Goal: Task Accomplishment & Management: Use online tool/utility

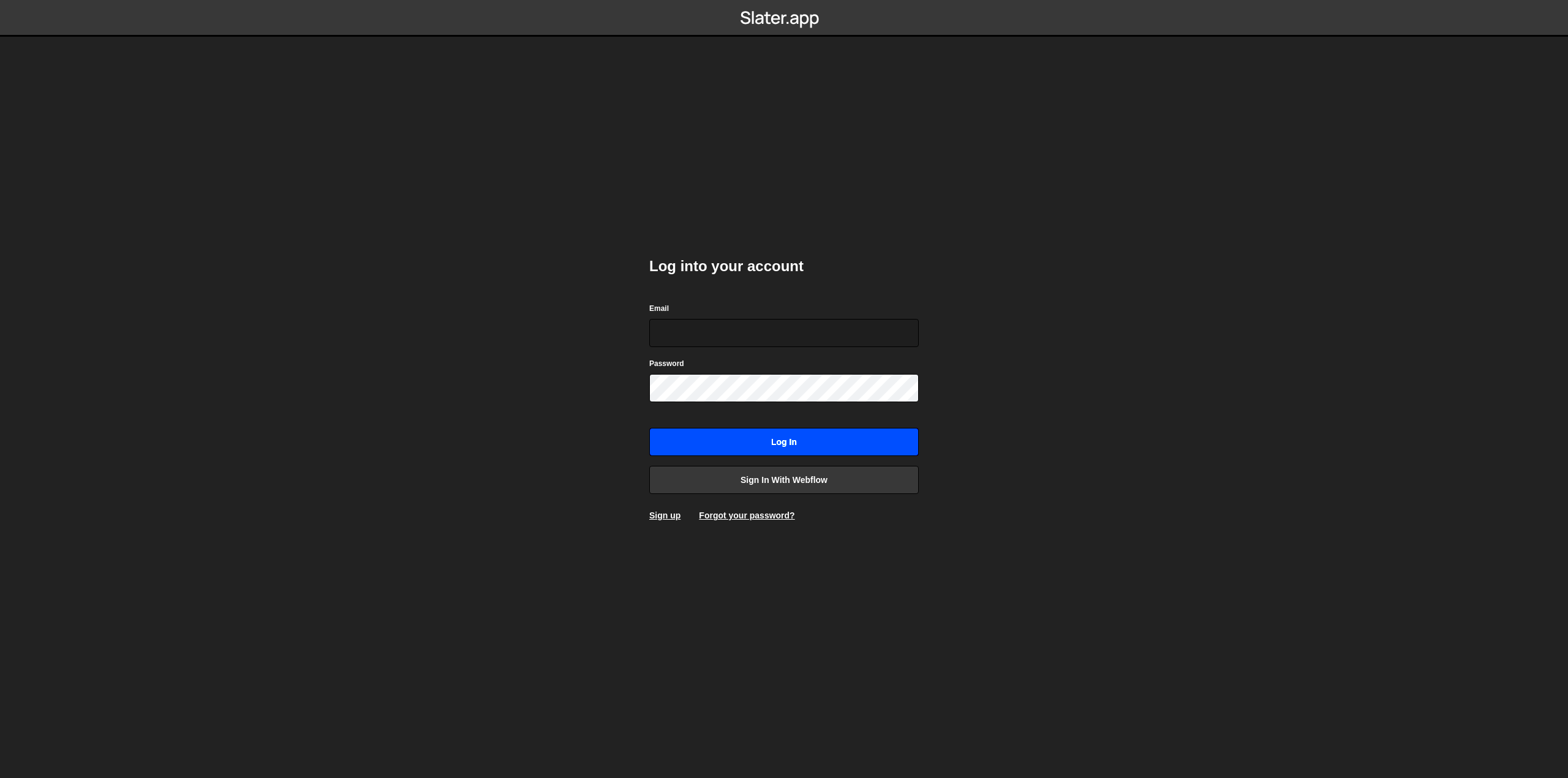
type input "[EMAIL_ADDRESS][DOMAIN_NAME]"
click at [833, 435] on input "Log in" at bounding box center [784, 442] width 270 height 28
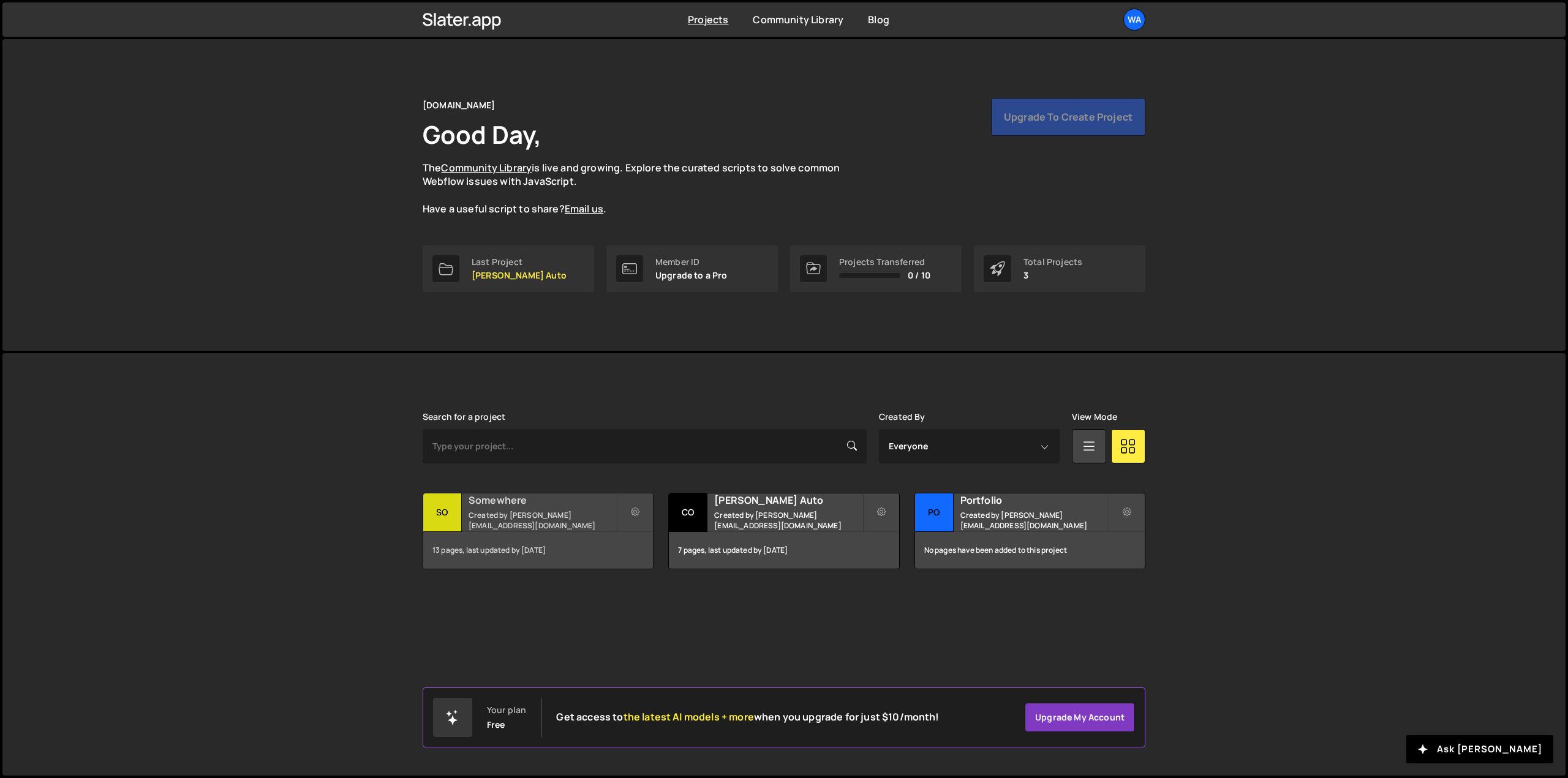
click at [586, 513] on div "Somewhere Created by shaunheath@ymail.com" at bounding box center [537, 512] width 229 height 38
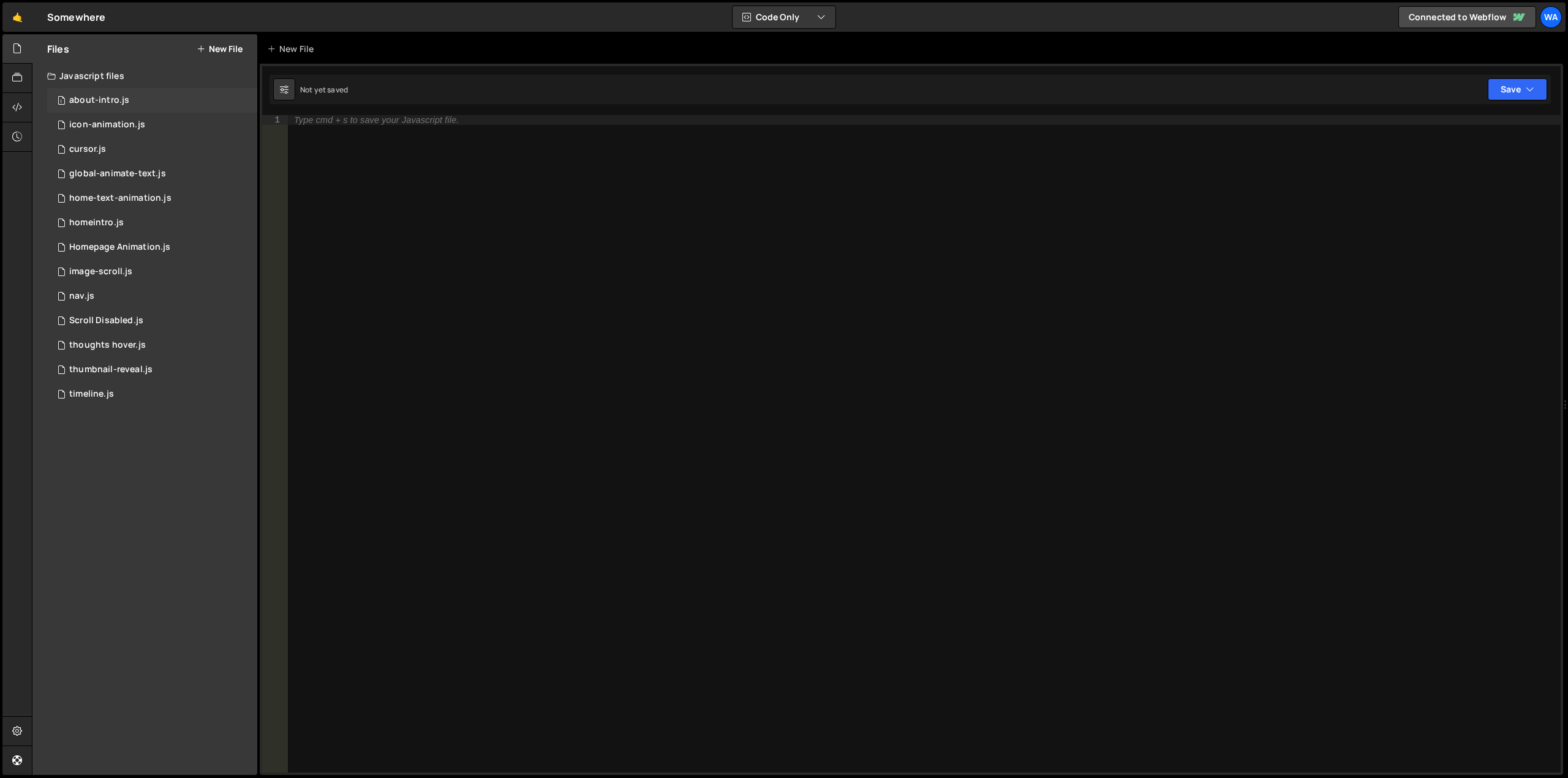
click at [137, 96] on div "1 about-intro.js 0" at bounding box center [152, 100] width 210 height 24
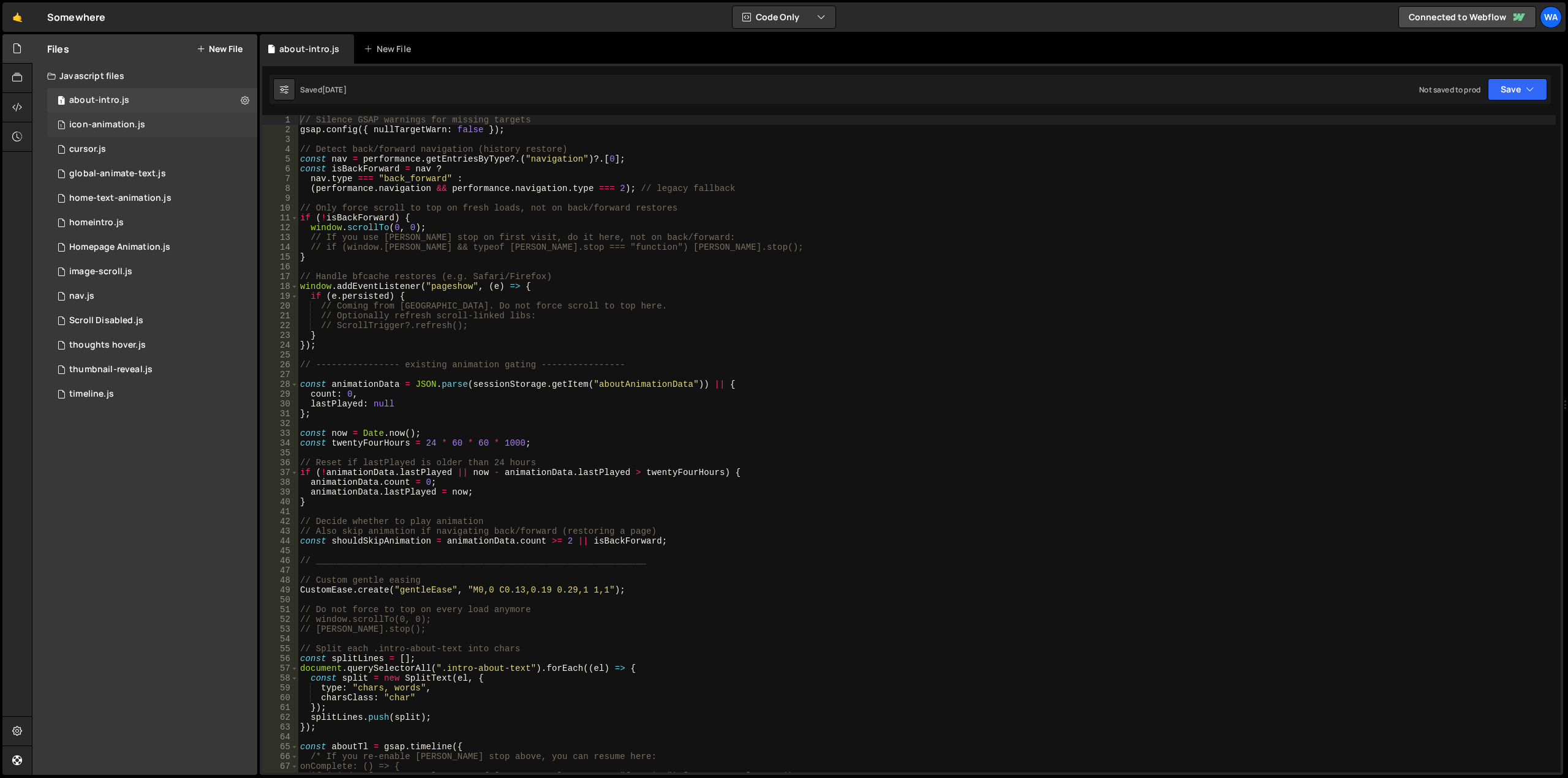
click at [139, 118] on div "1 icon-animation.js 0" at bounding box center [152, 125] width 210 height 24
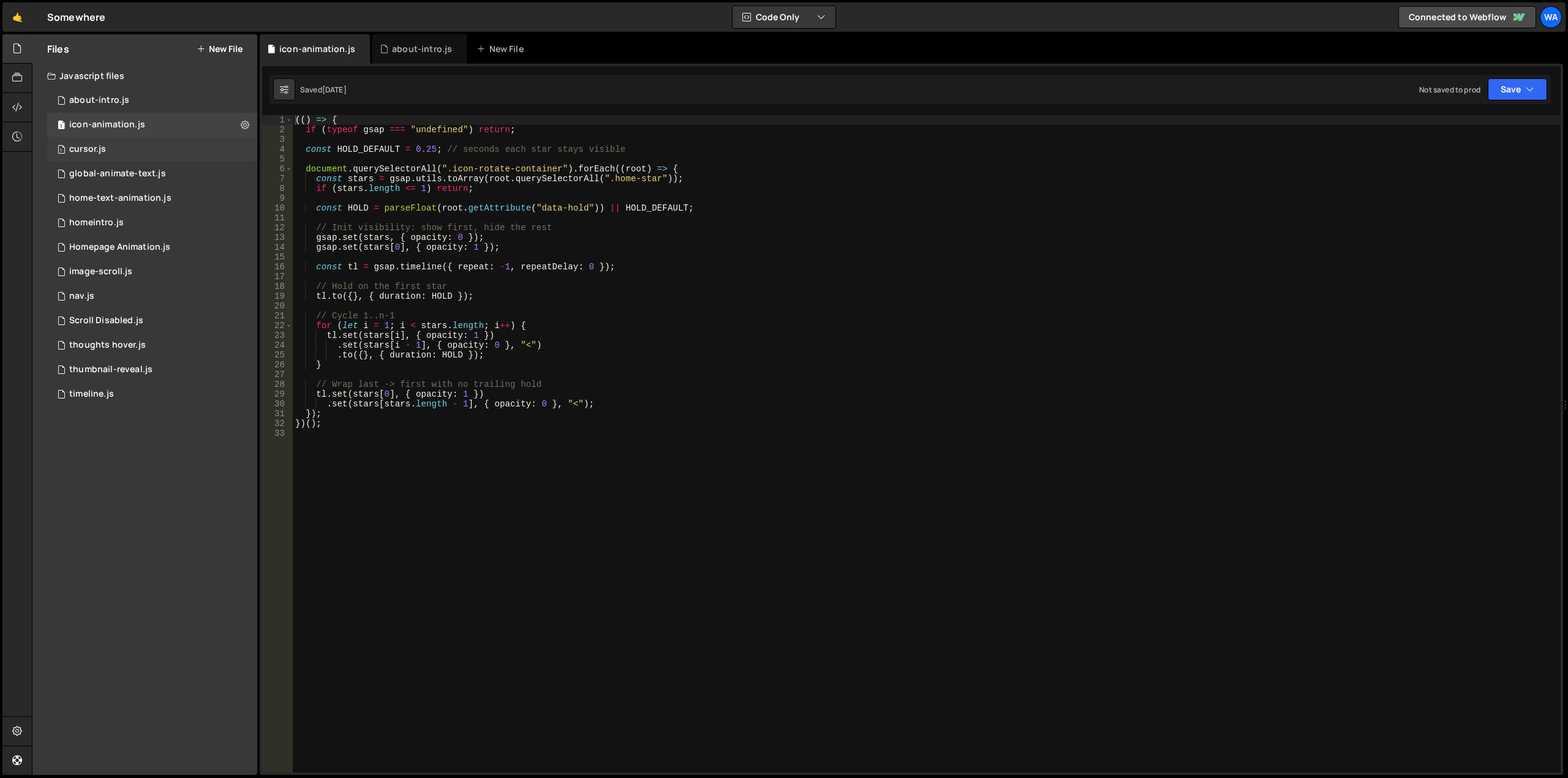
click at [129, 142] on div "1 cursor.js 0" at bounding box center [152, 149] width 210 height 24
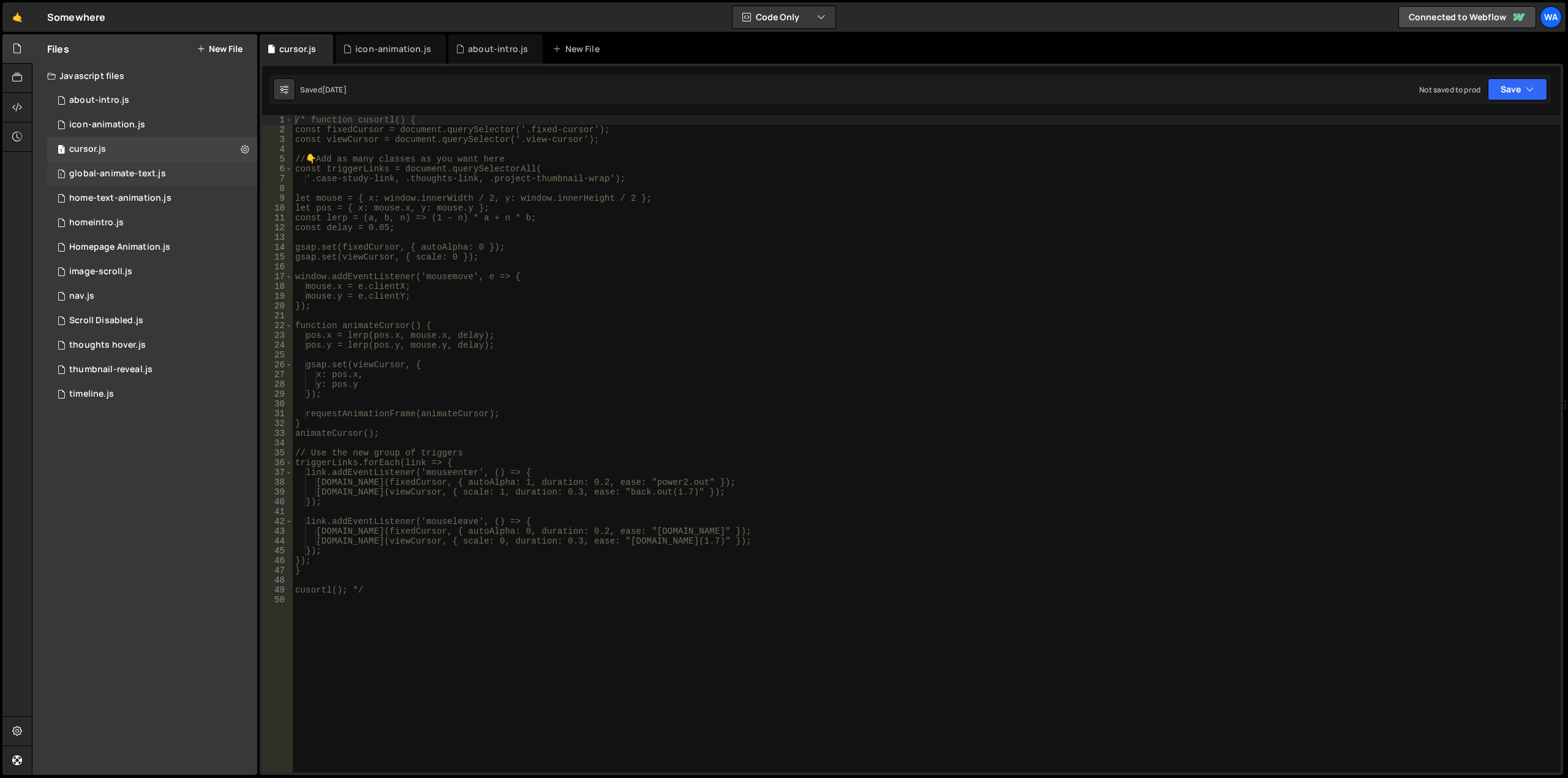
click at [130, 170] on div "global-animate-text.js" at bounding box center [118, 174] width 97 height 11
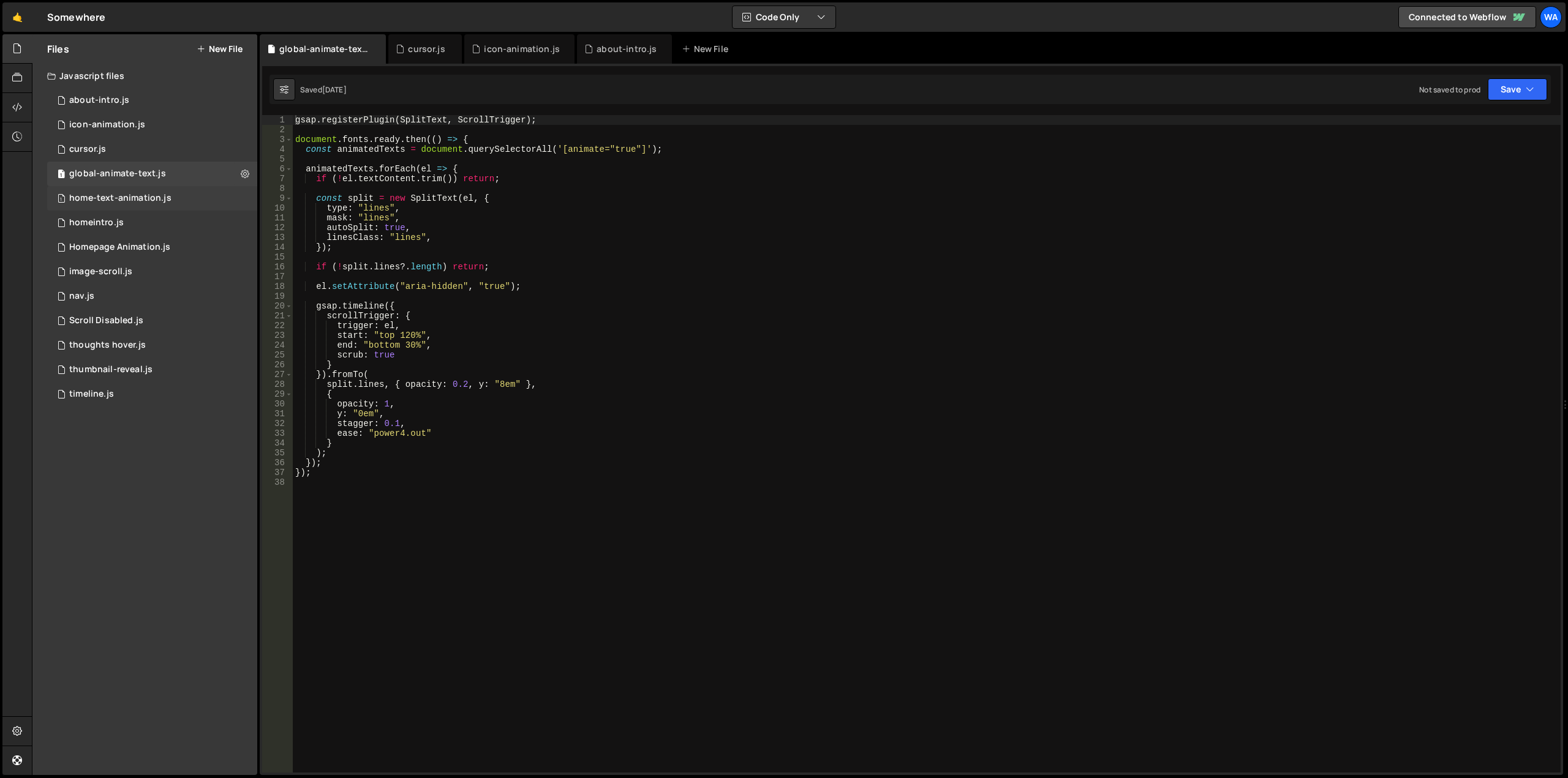
click at [130, 196] on div "home-text-animation.js" at bounding box center [121, 198] width 103 height 11
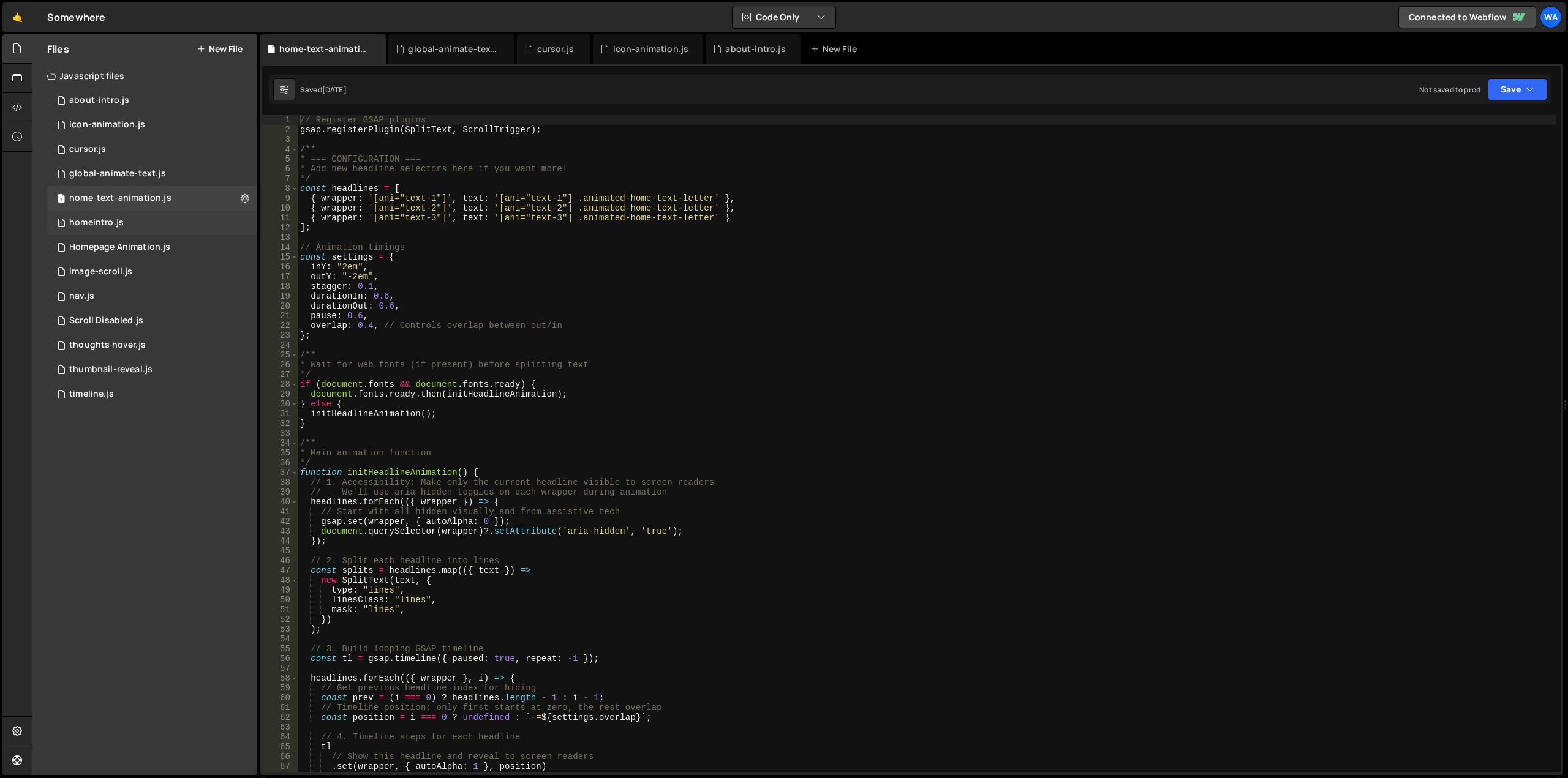
click at [121, 227] on div "homeintro.js" at bounding box center [96, 223] width 55 height 11
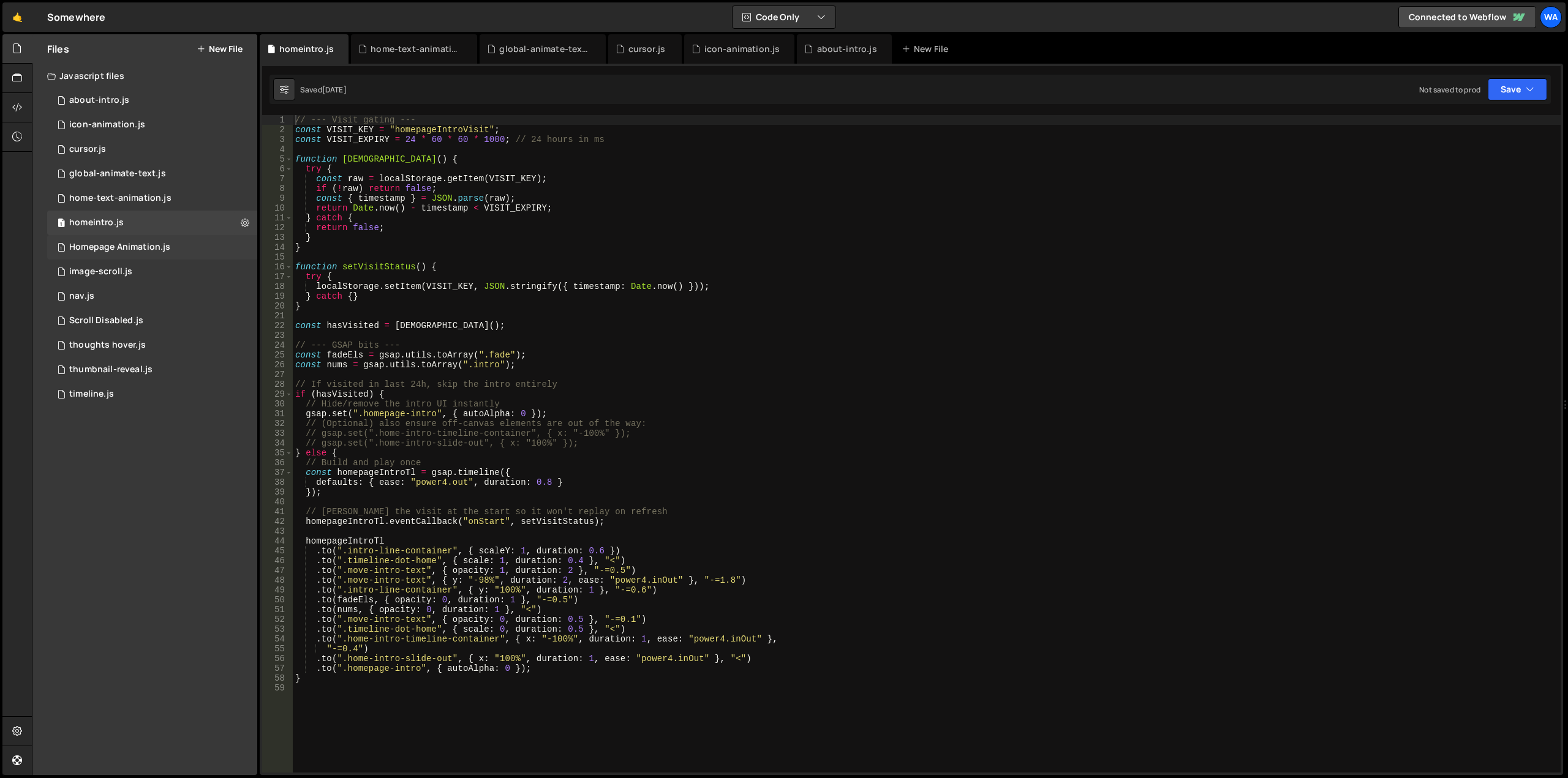
click at [125, 247] on div "Homepage Animation.js" at bounding box center [120, 247] width 101 height 11
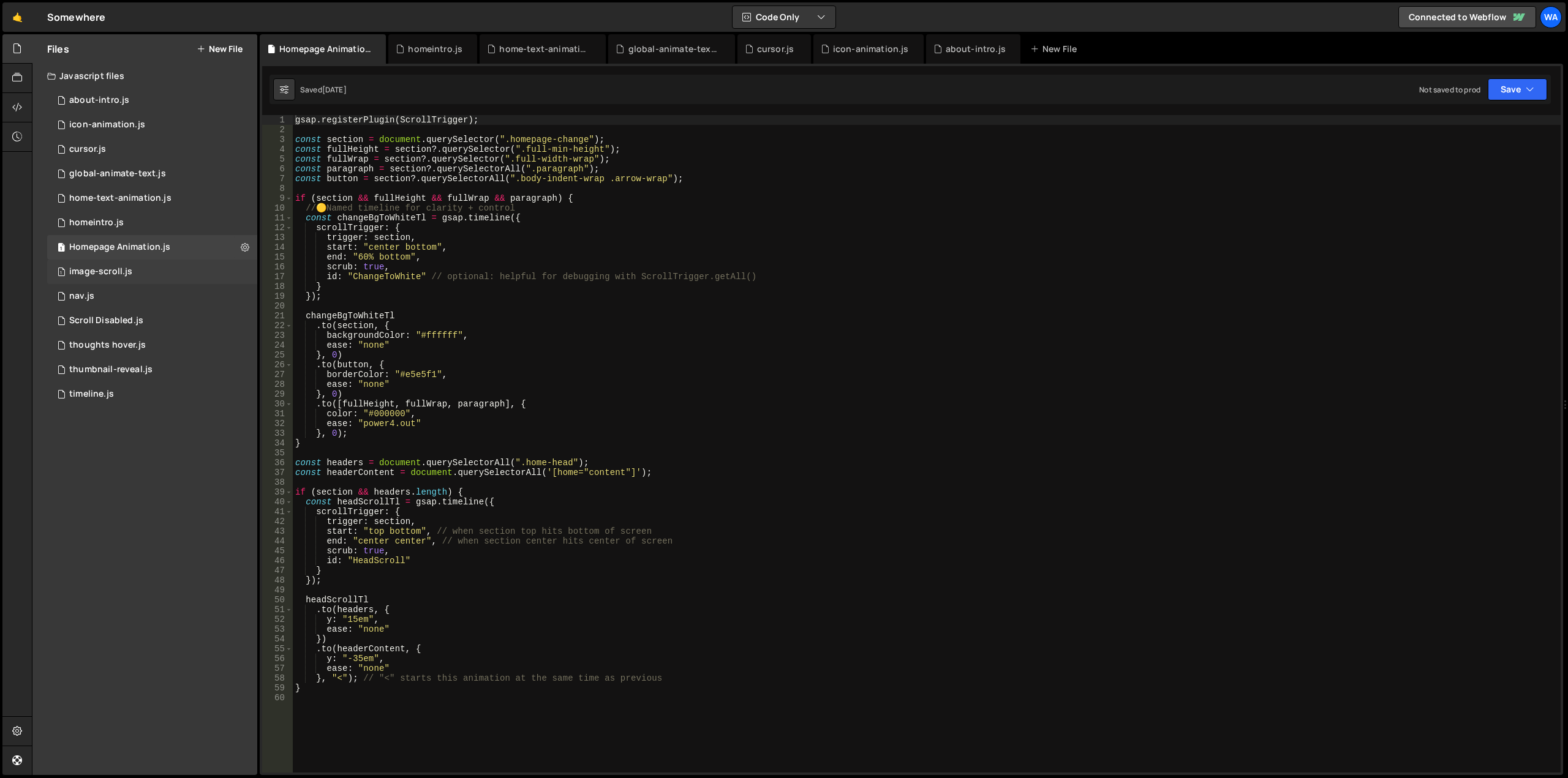
click at [115, 272] on div "image-scroll.js" at bounding box center [101, 272] width 63 height 11
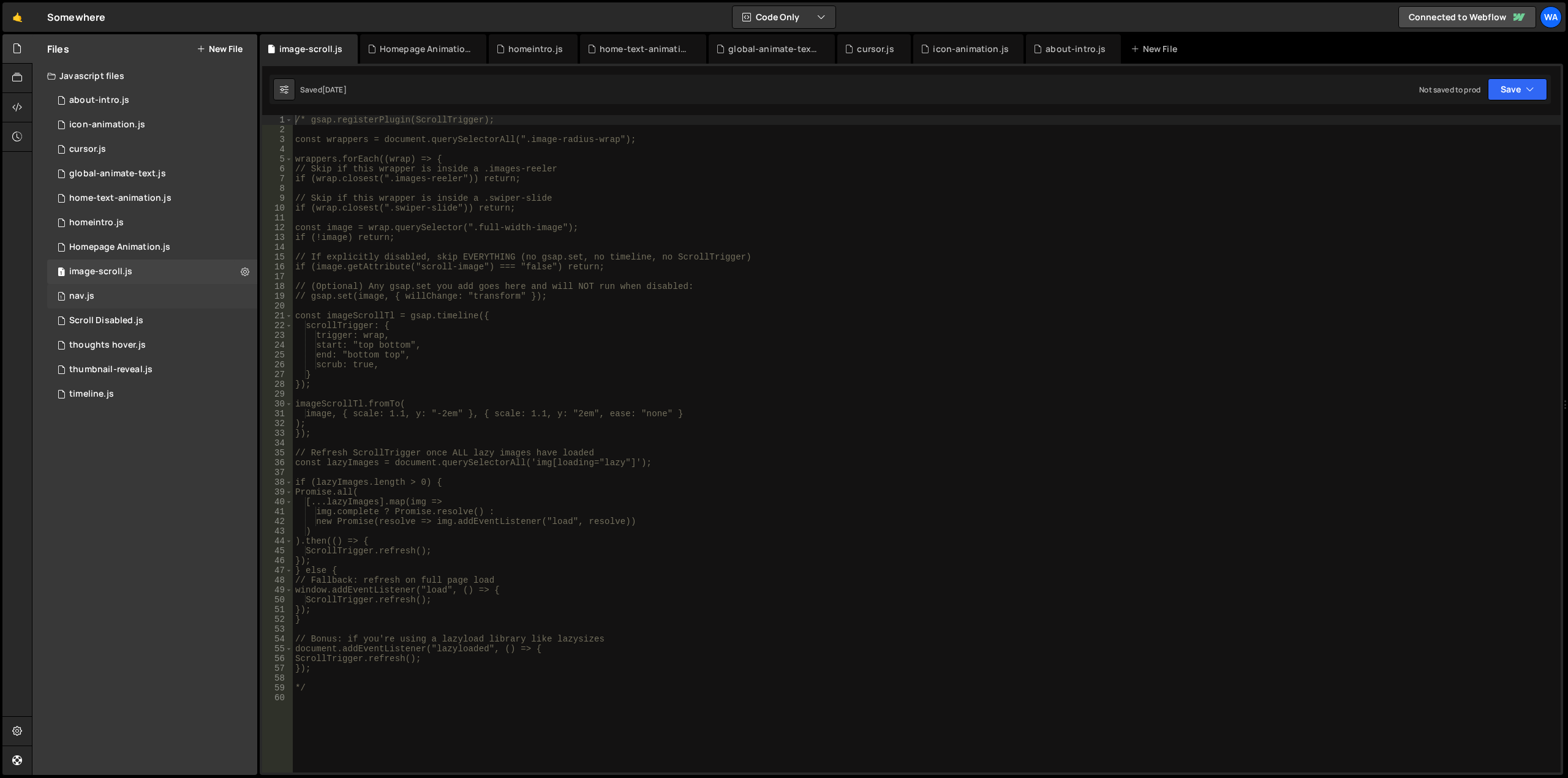
click at [114, 303] on div "1 nav.js 0" at bounding box center [152, 296] width 210 height 24
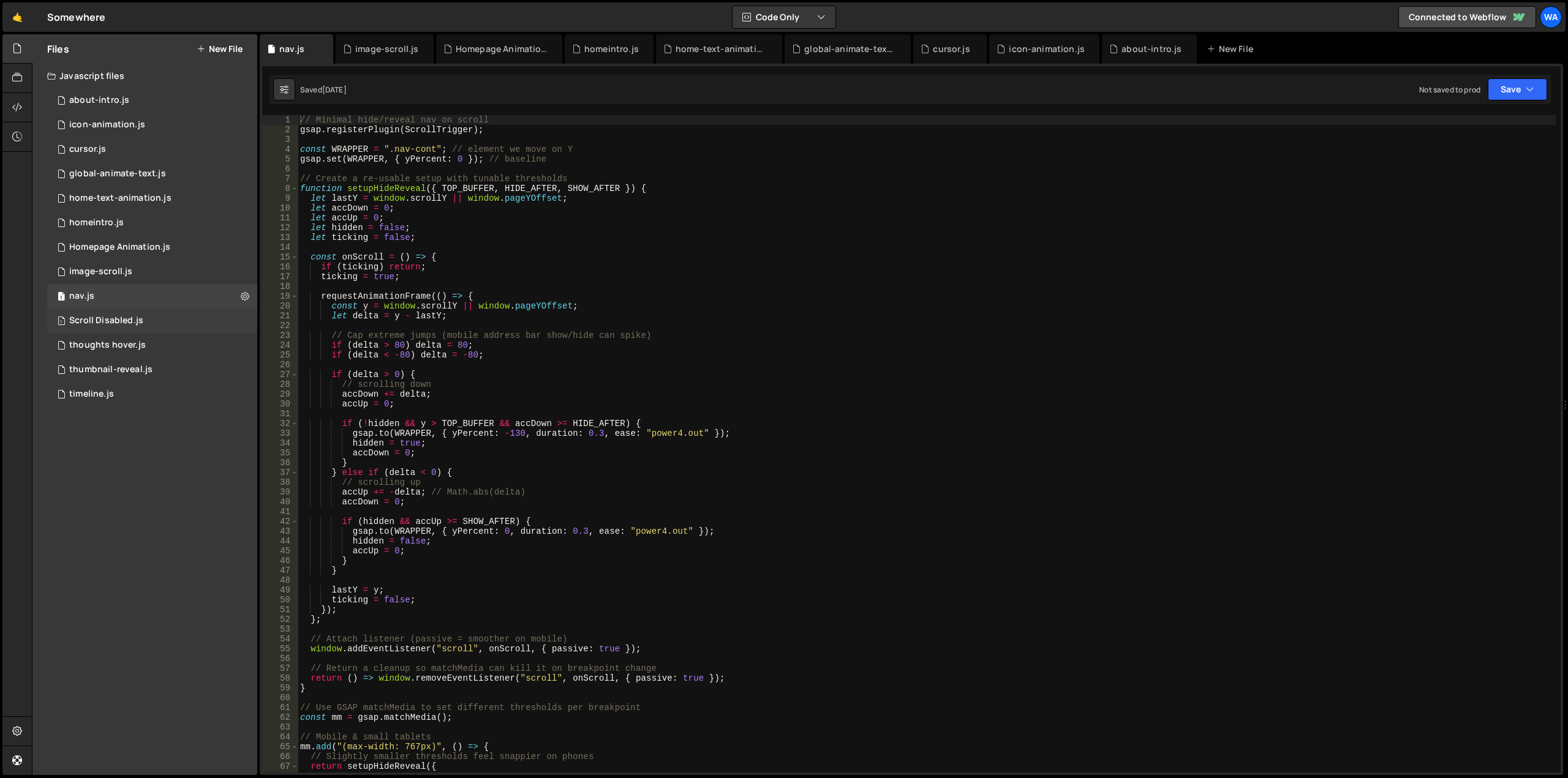
click at [114, 316] on div "Scroll Disabled.js" at bounding box center [106, 321] width 74 height 11
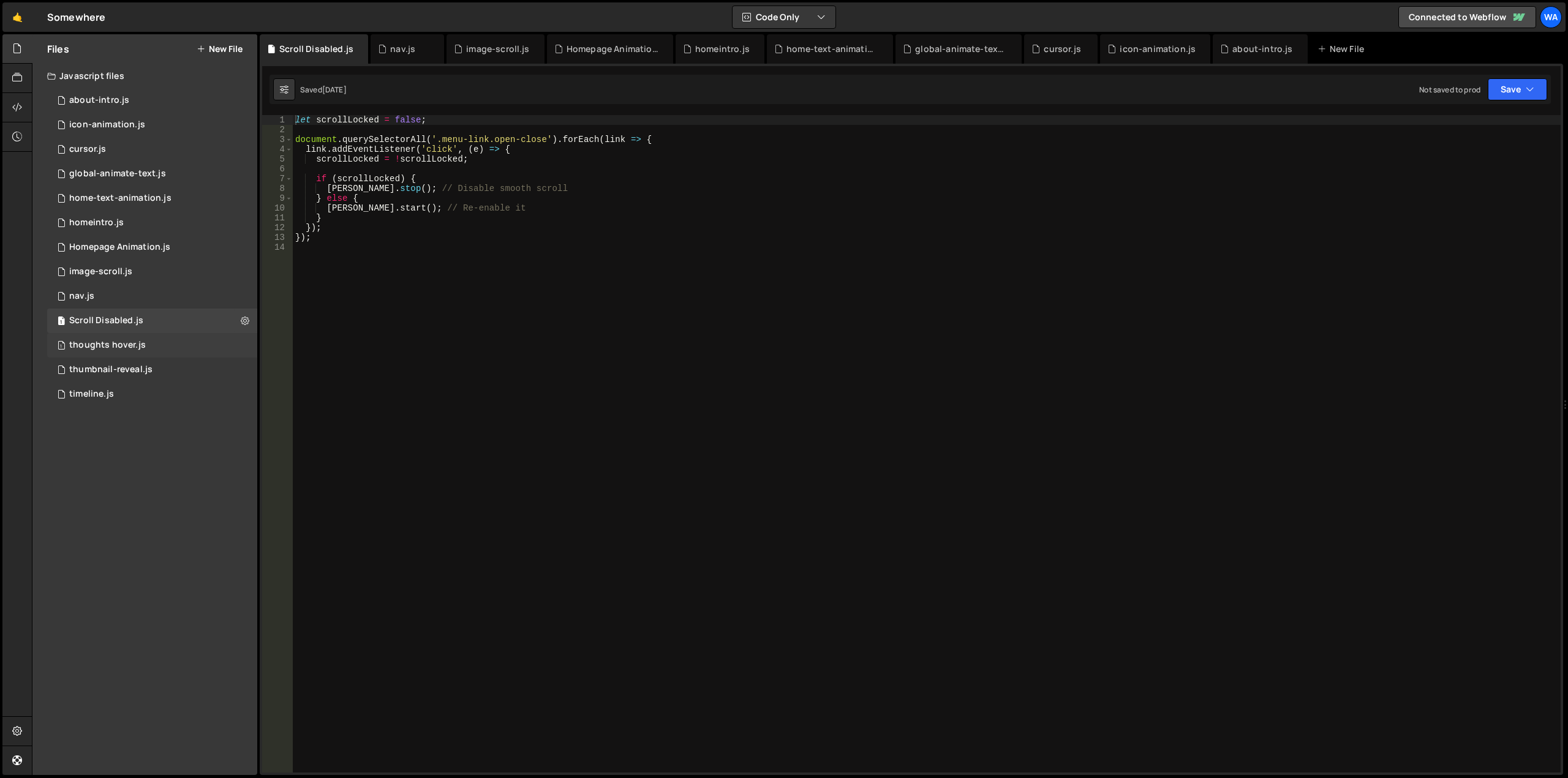
drag, startPoint x: 119, startPoint y: 344, endPoint x: 117, endPoint y: 355, distance: 11.2
click at [119, 343] on div "thoughts hover.js" at bounding box center [107, 345] width 76 height 11
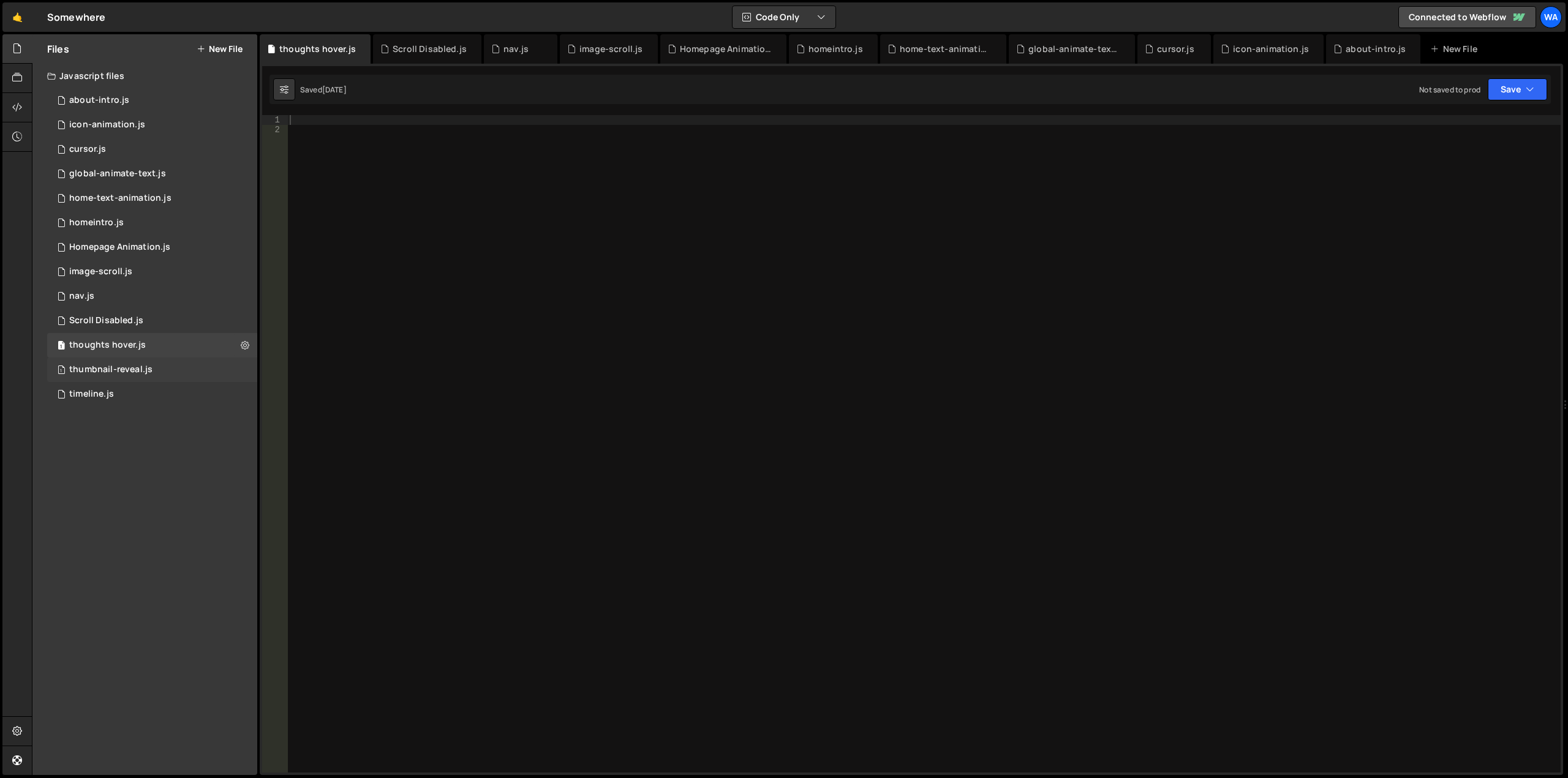
click at [118, 359] on div "1 thumbnail-reveal.js 0" at bounding box center [152, 369] width 210 height 24
click at [113, 385] on div "1 timeline.js 0" at bounding box center [152, 394] width 210 height 24
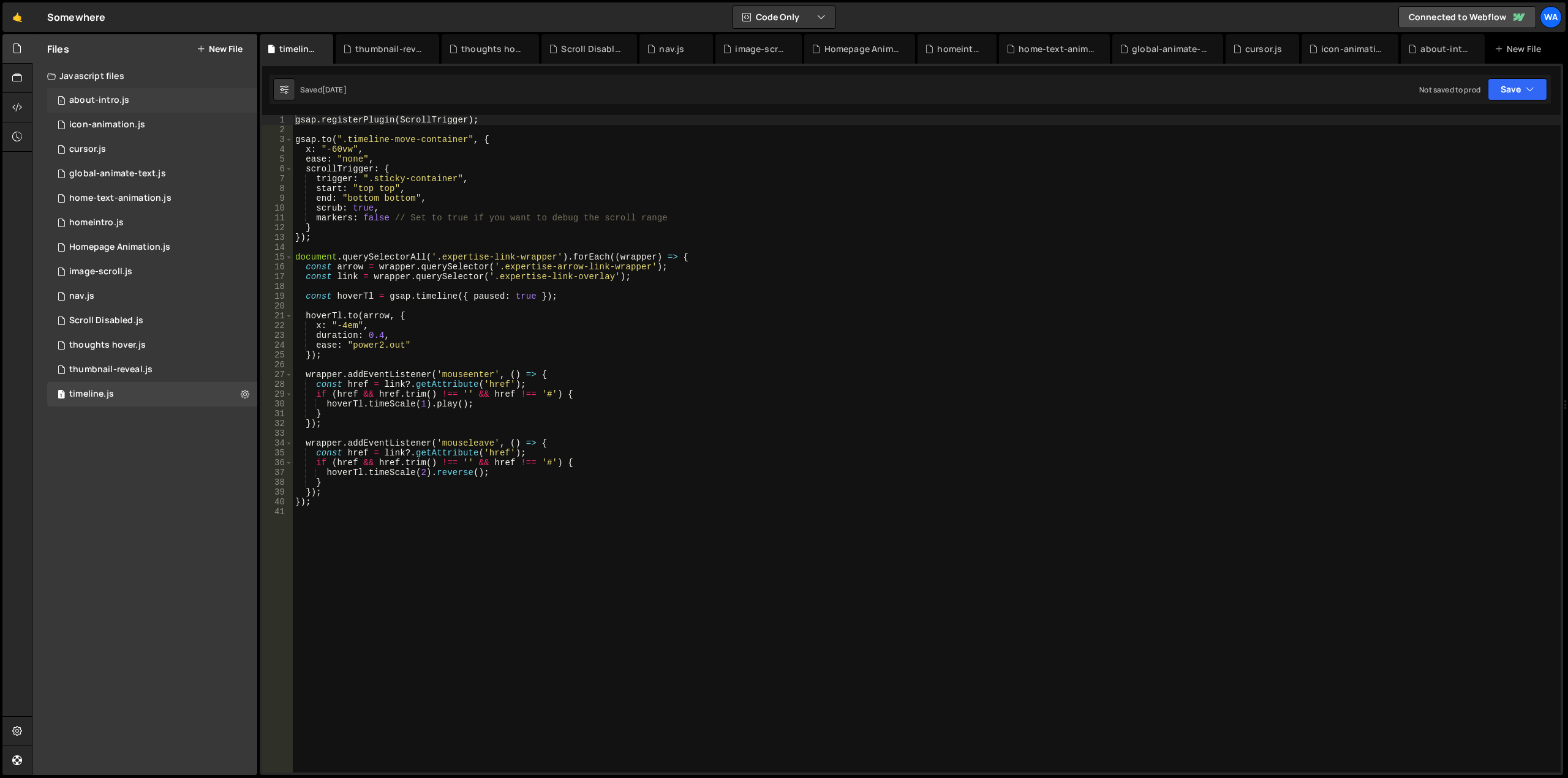
click at [122, 96] on div "about-intro.js" at bounding box center [99, 100] width 60 height 11
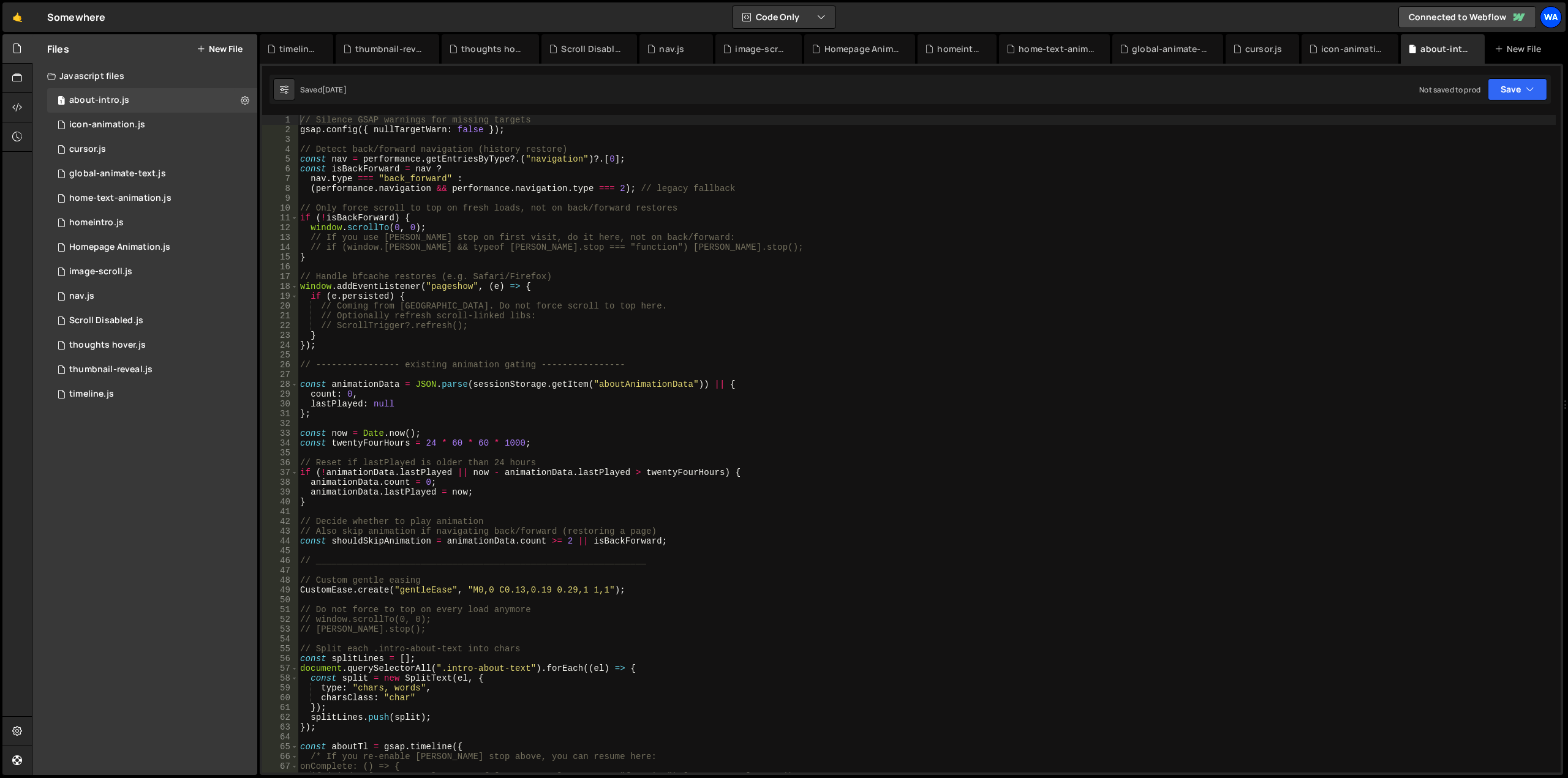
click at [1548, 15] on div "Wa" at bounding box center [1551, 17] width 22 height 22
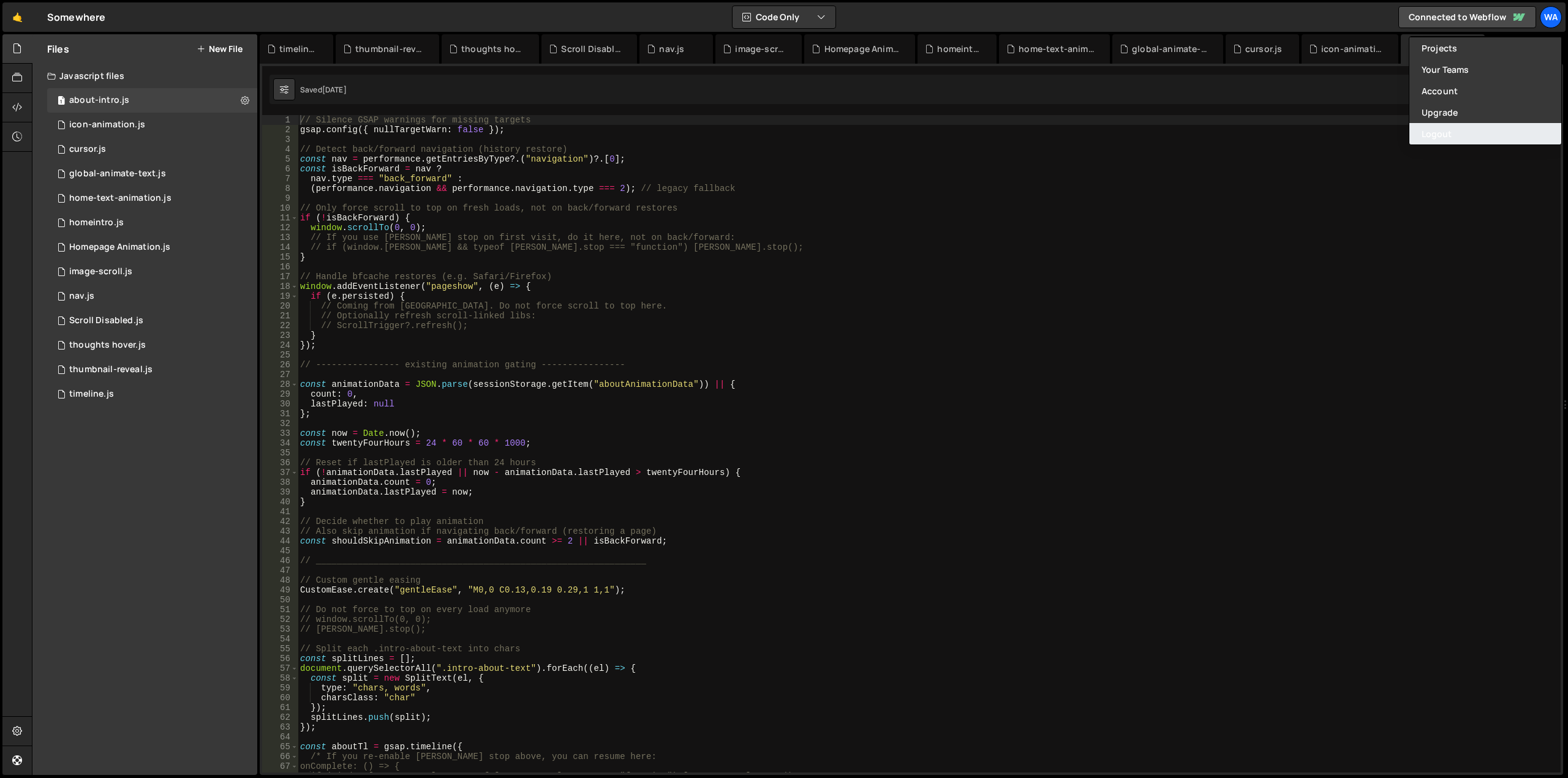
click at [1486, 129] on button "Logout" at bounding box center [1485, 134] width 152 height 21
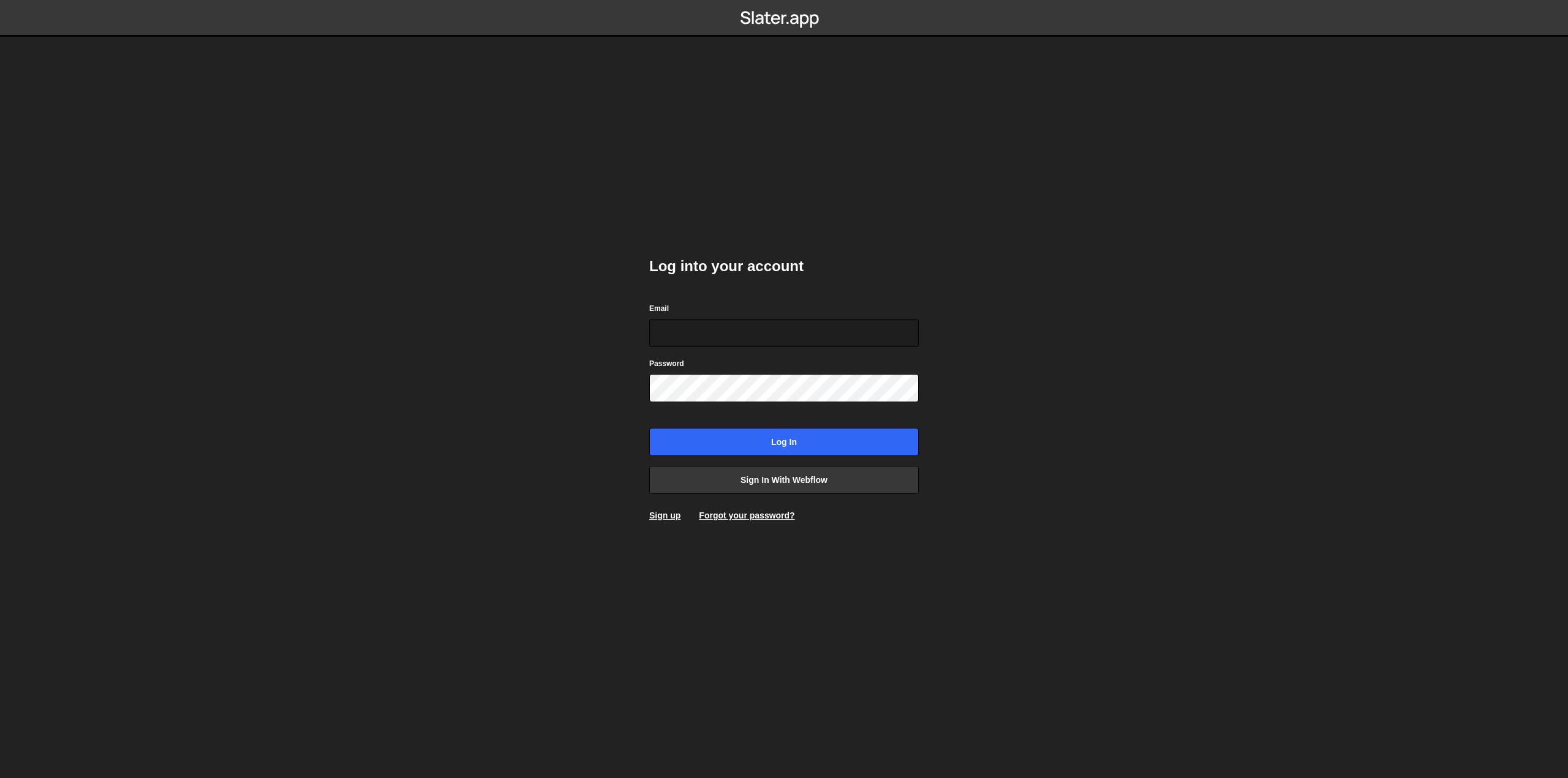
type input "[EMAIL_ADDRESS][DOMAIN_NAME]"
click at [457, 262] on body "Log into your account Email shaunheath@ymail.com Password Log in Sign in with W…" at bounding box center [784, 389] width 1568 height 778
click at [753, 437] on input "Log in" at bounding box center [784, 442] width 270 height 28
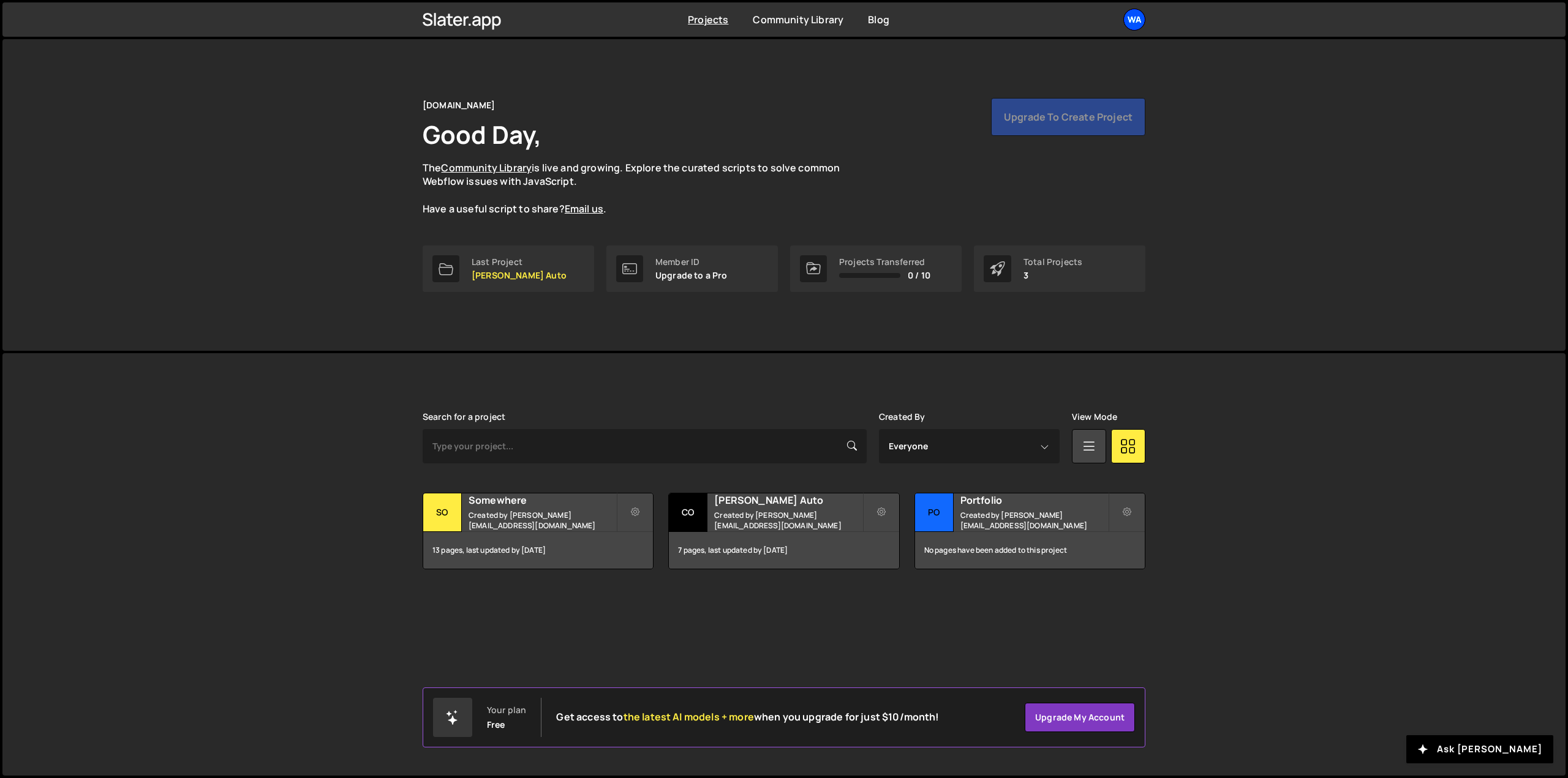
click at [1135, 13] on div "Wa" at bounding box center [1134, 19] width 22 height 22
click at [1054, 91] on link "Account" at bounding box center [1068, 93] width 152 height 21
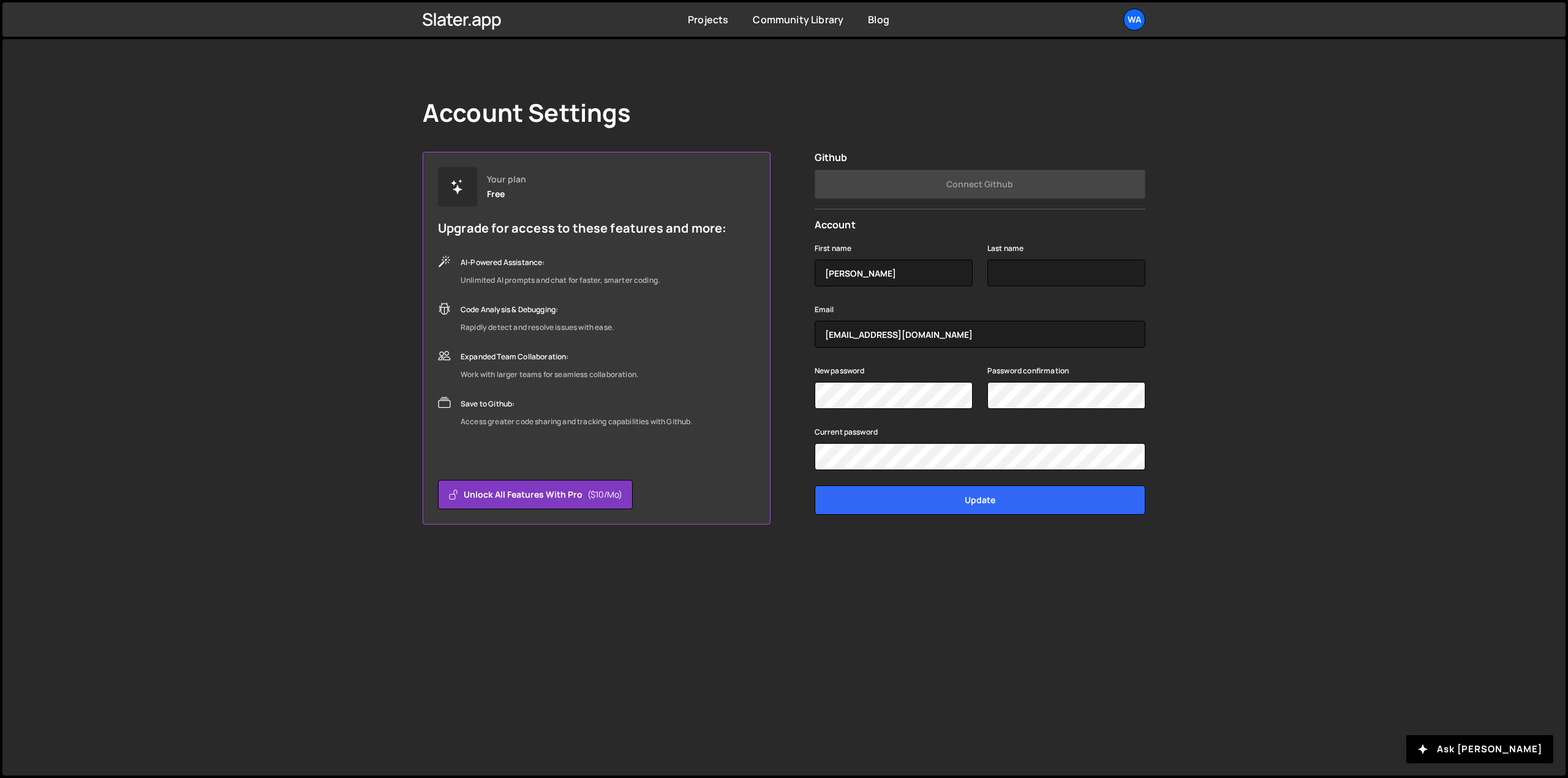
type input "[PERSON_NAME]"
type input "Heath"
click at [939, 504] on input "Update" at bounding box center [979, 500] width 331 height 29
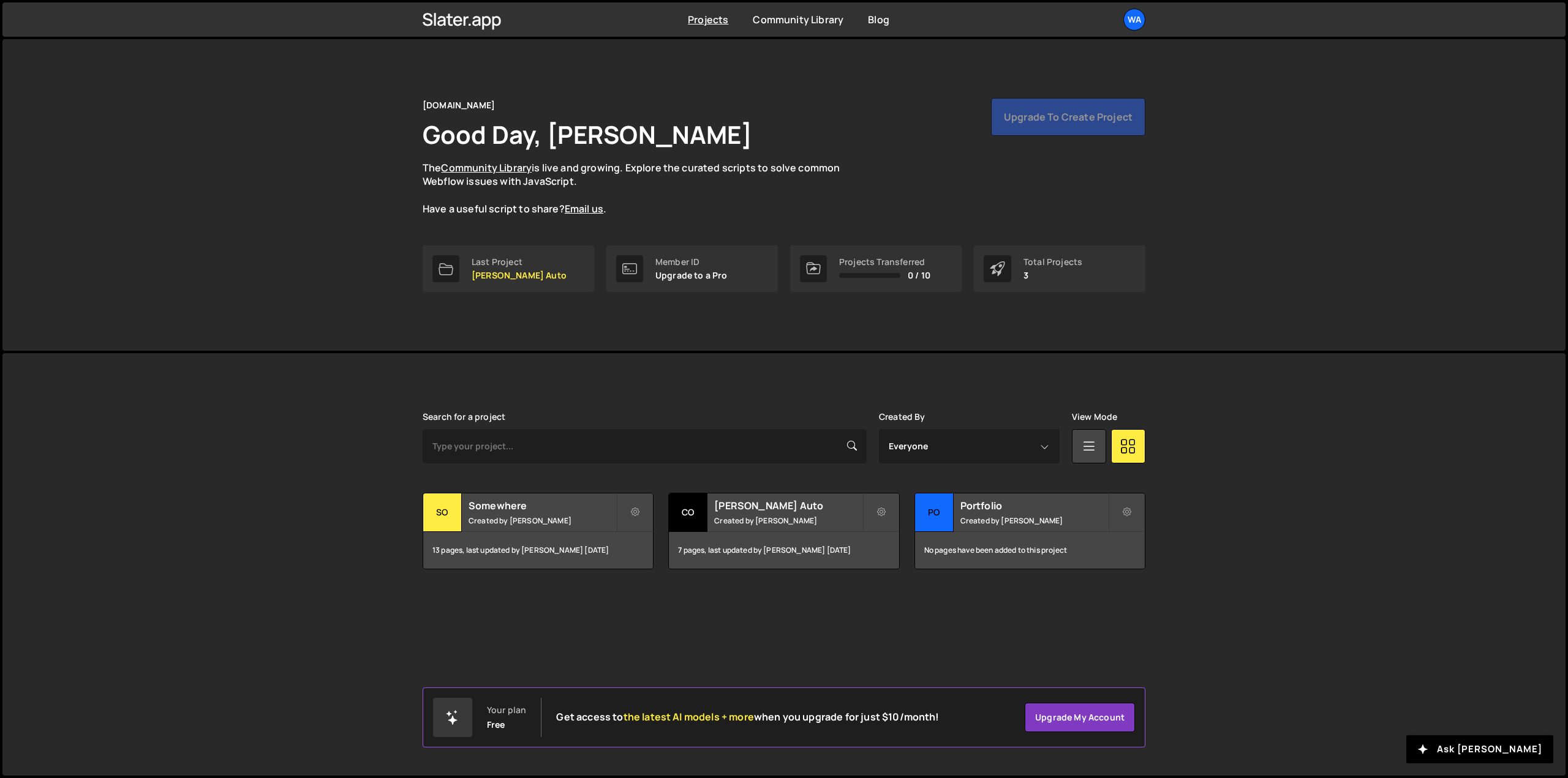
drag, startPoint x: 245, startPoint y: 172, endPoint x: 250, endPoint y: 171, distance: 5.1
click at [245, 172] on div "Wat.Studio Good Day, Shaun Heath The Community Library is live and growing. Exp…" at bounding box center [784, 195] width 1563 height 312
click at [1137, 23] on div "Wa" at bounding box center [1134, 19] width 22 height 22
click at [682, 97] on div "Wat.Studio Good Day, Shaun Heath The Community Library is live and growing. Exp…" at bounding box center [784, 195] width 760 height 312
click at [505, 511] on h2 "Somewhere" at bounding box center [542, 505] width 148 height 13
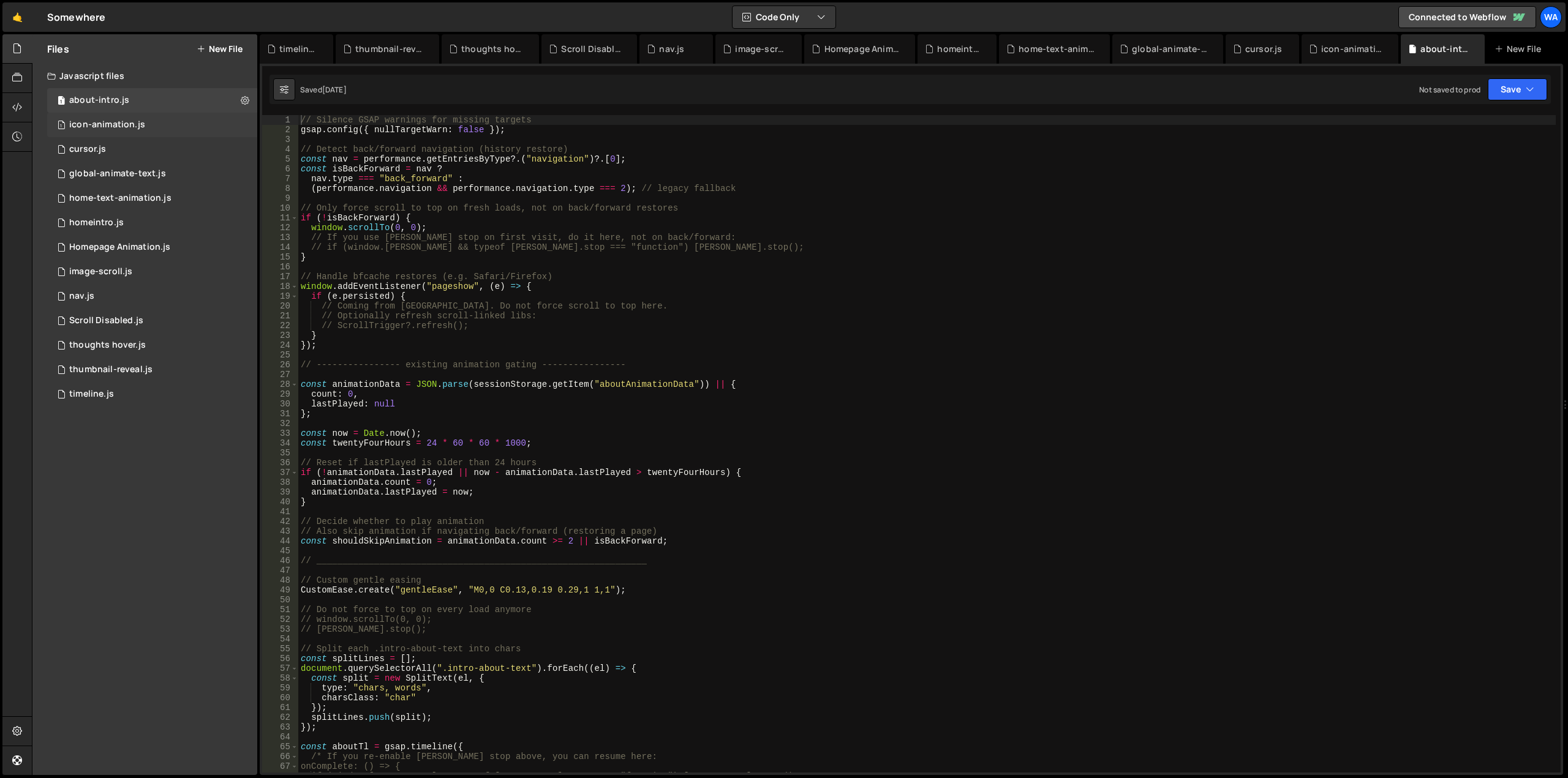
click at [150, 119] on div "1 icon-animation.js 0" at bounding box center [152, 125] width 210 height 24
click at [132, 150] on div "1 cursor.js 0" at bounding box center [152, 149] width 210 height 24
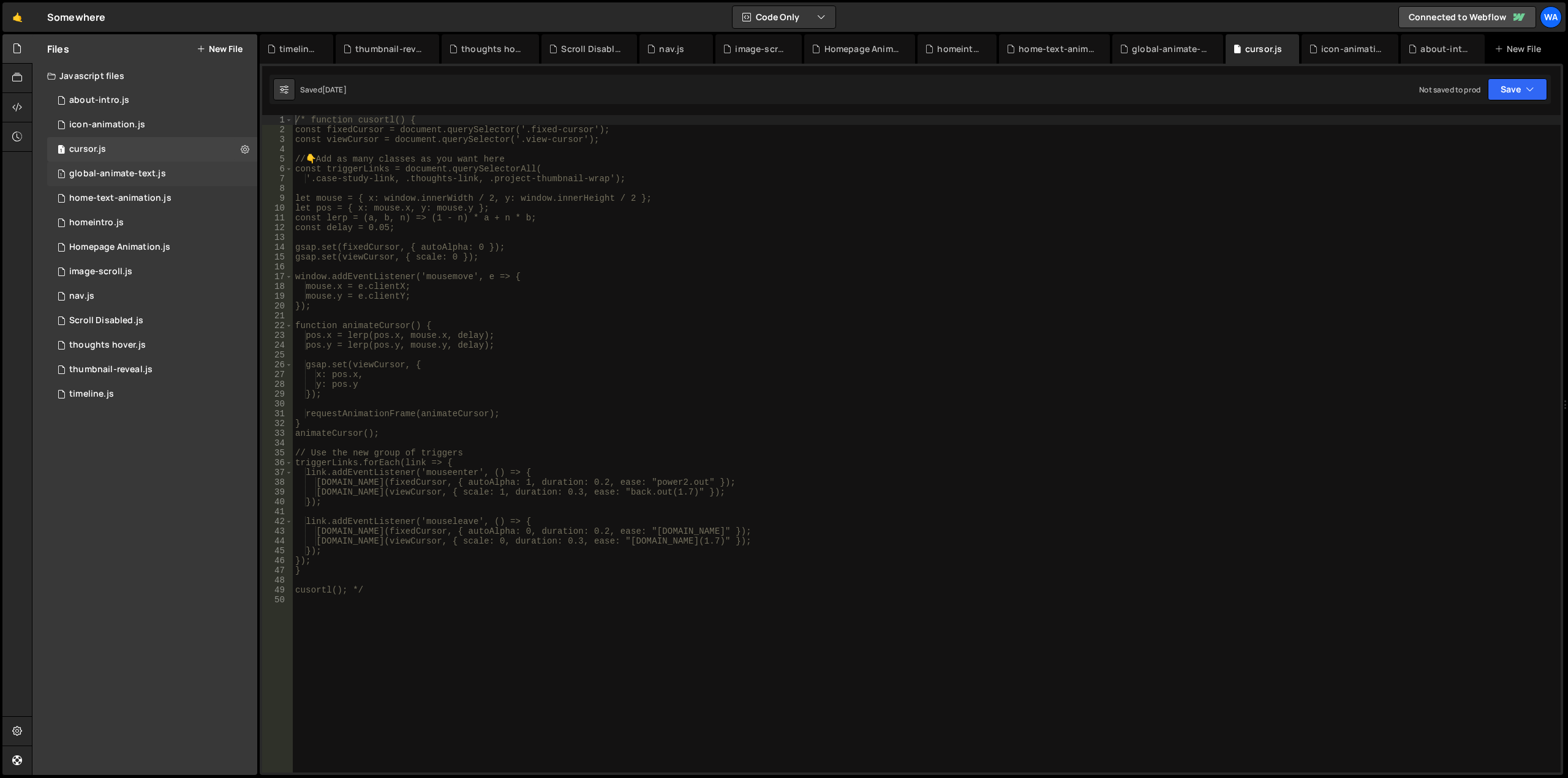
click at [130, 168] on div "global-animate-text.js" at bounding box center [118, 174] width 97 height 11
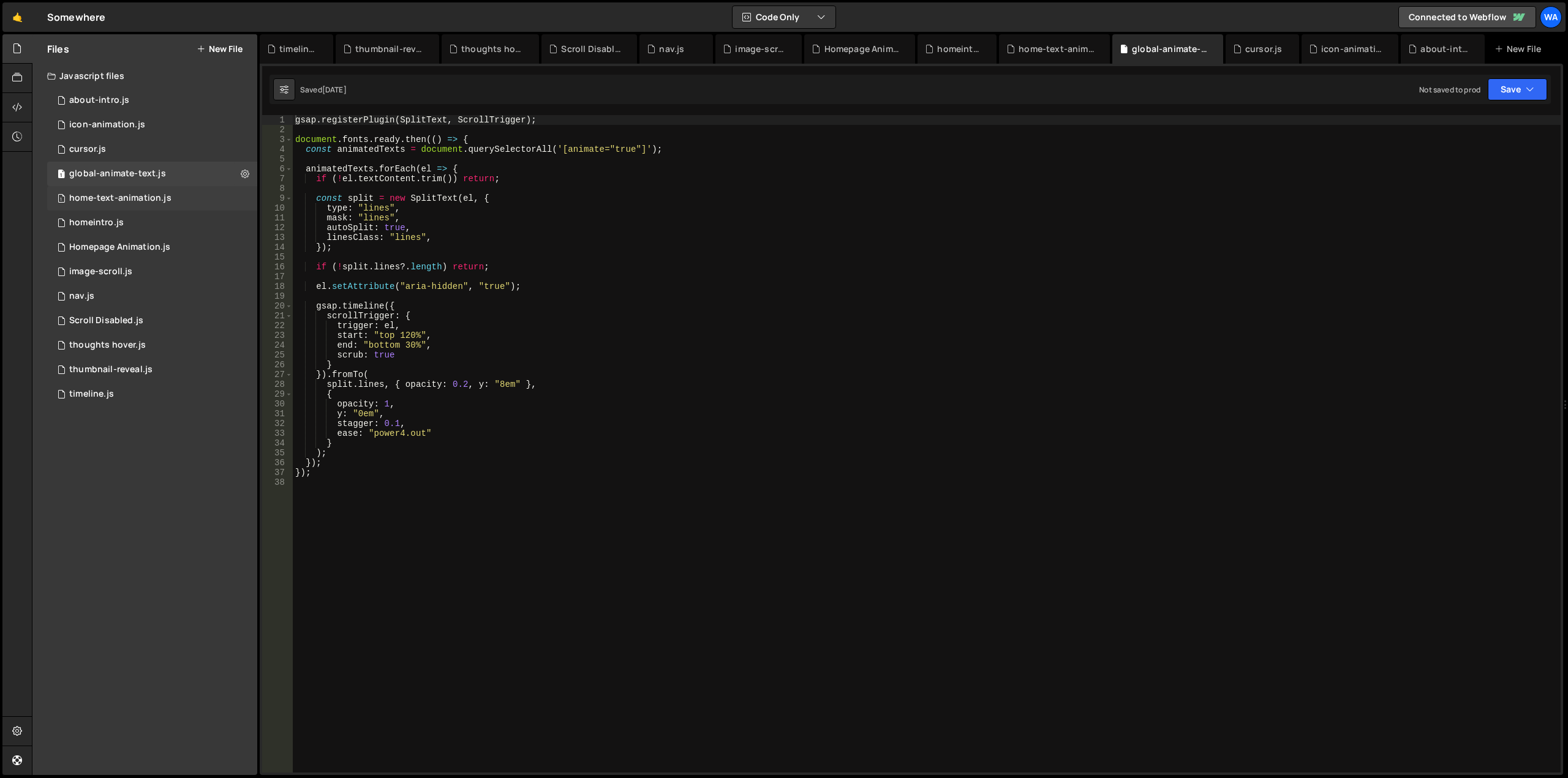
click at [123, 195] on div "home-text-animation.js" at bounding box center [121, 198] width 103 height 11
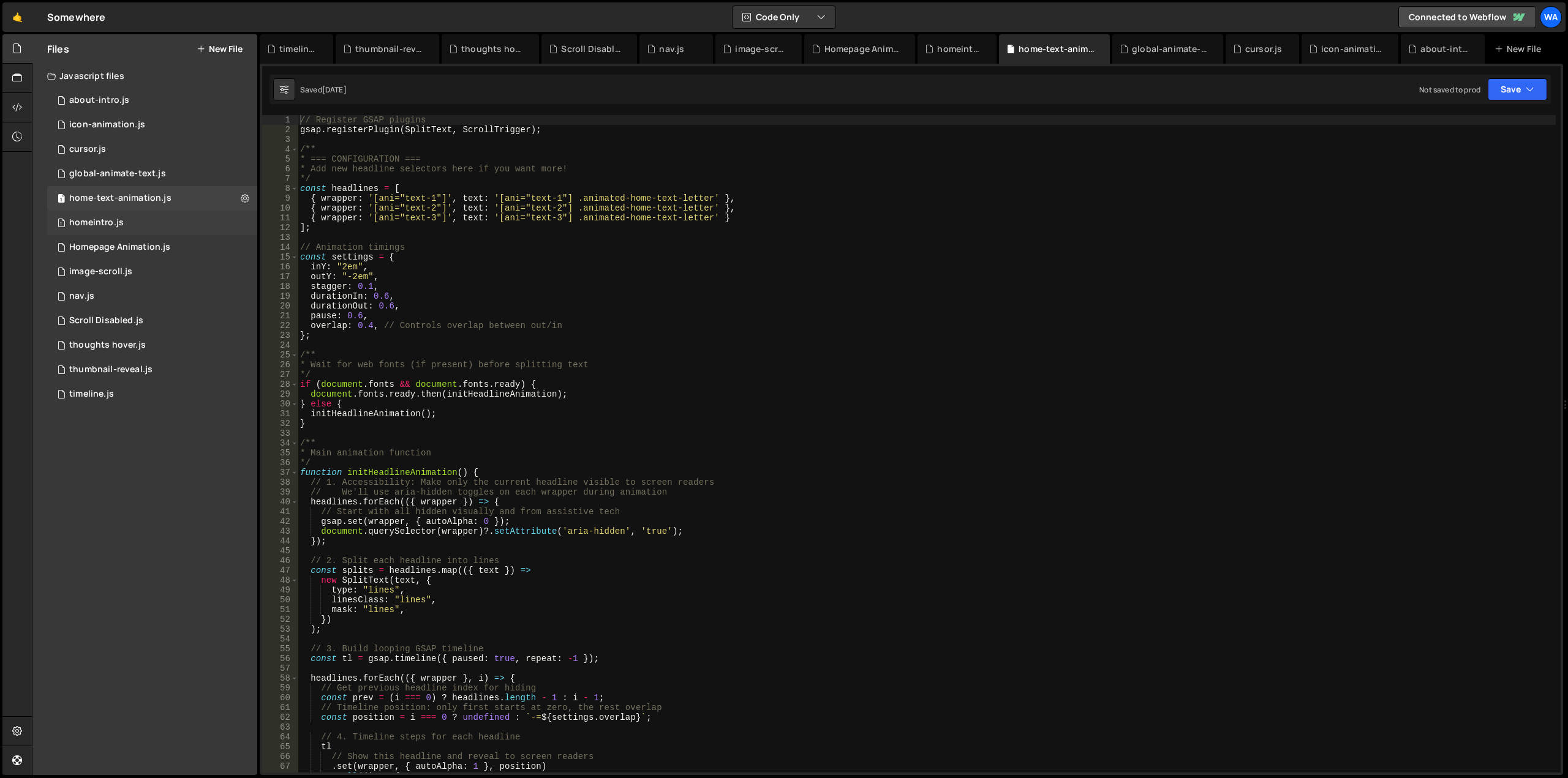
click at [120, 220] on div "homeintro.js" at bounding box center [96, 223] width 55 height 11
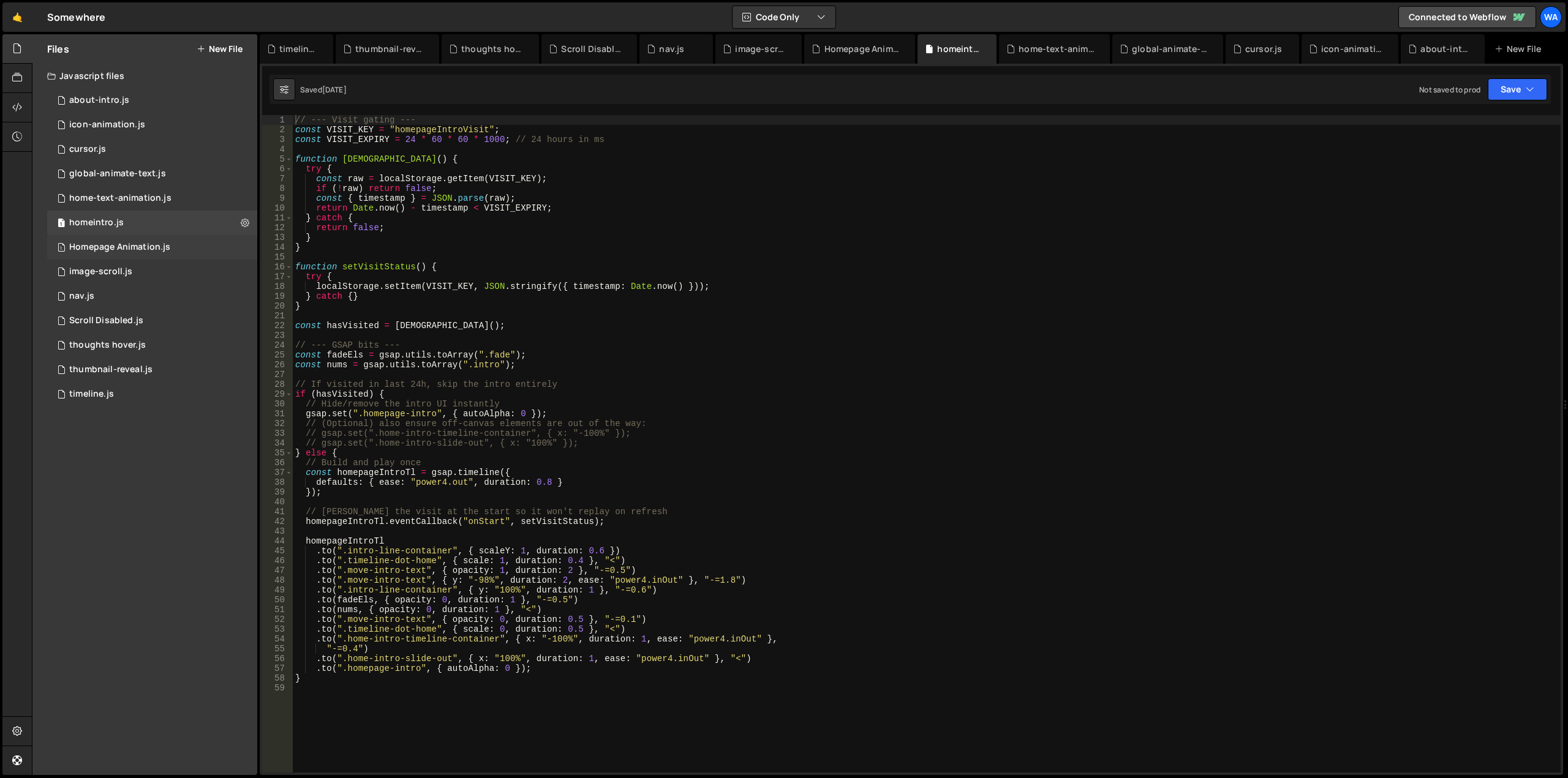
click at [119, 247] on div "Homepage Animation.js" at bounding box center [120, 247] width 101 height 11
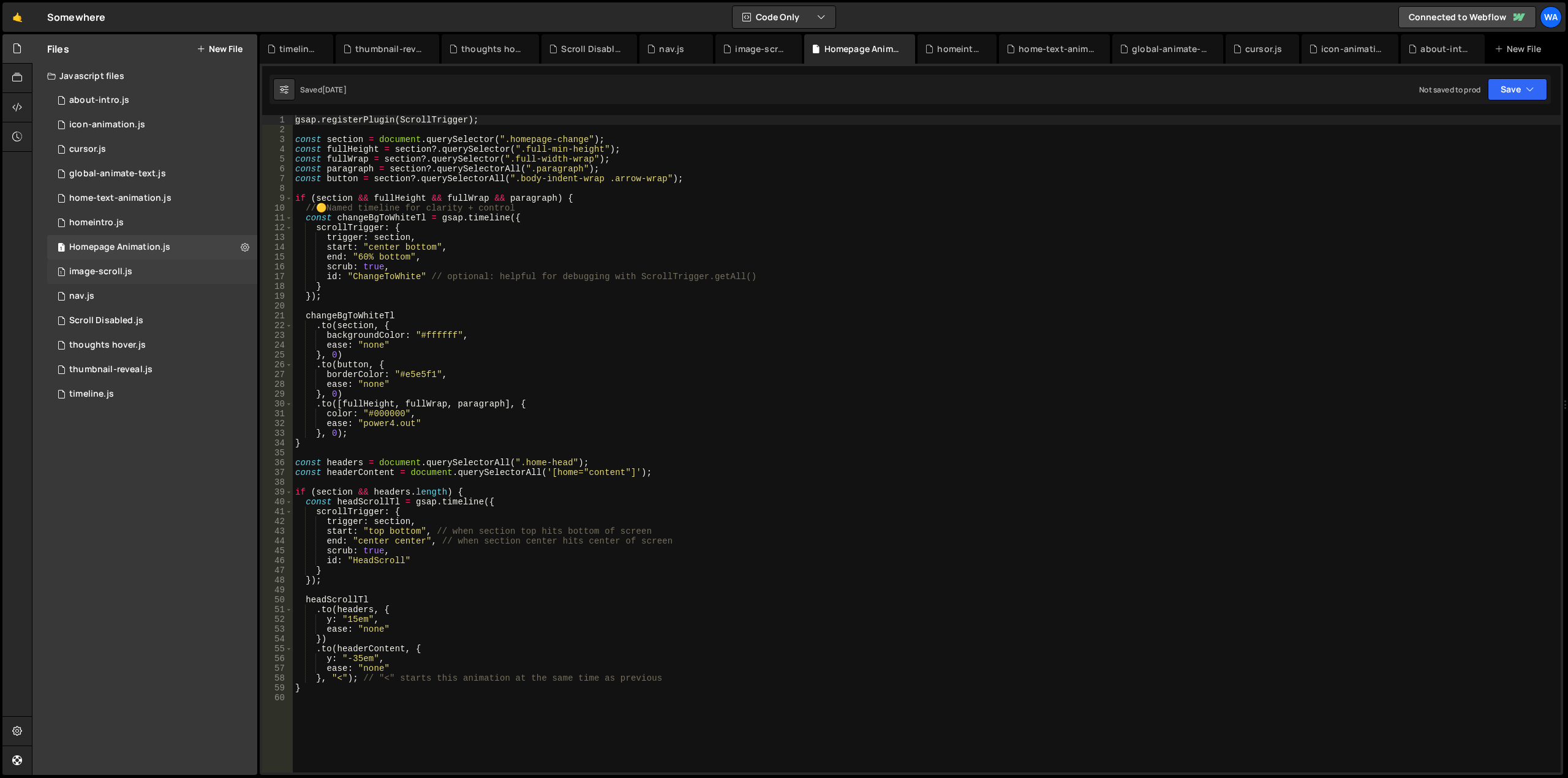
click at [116, 267] on div "image-scroll.js" at bounding box center [101, 272] width 63 height 11
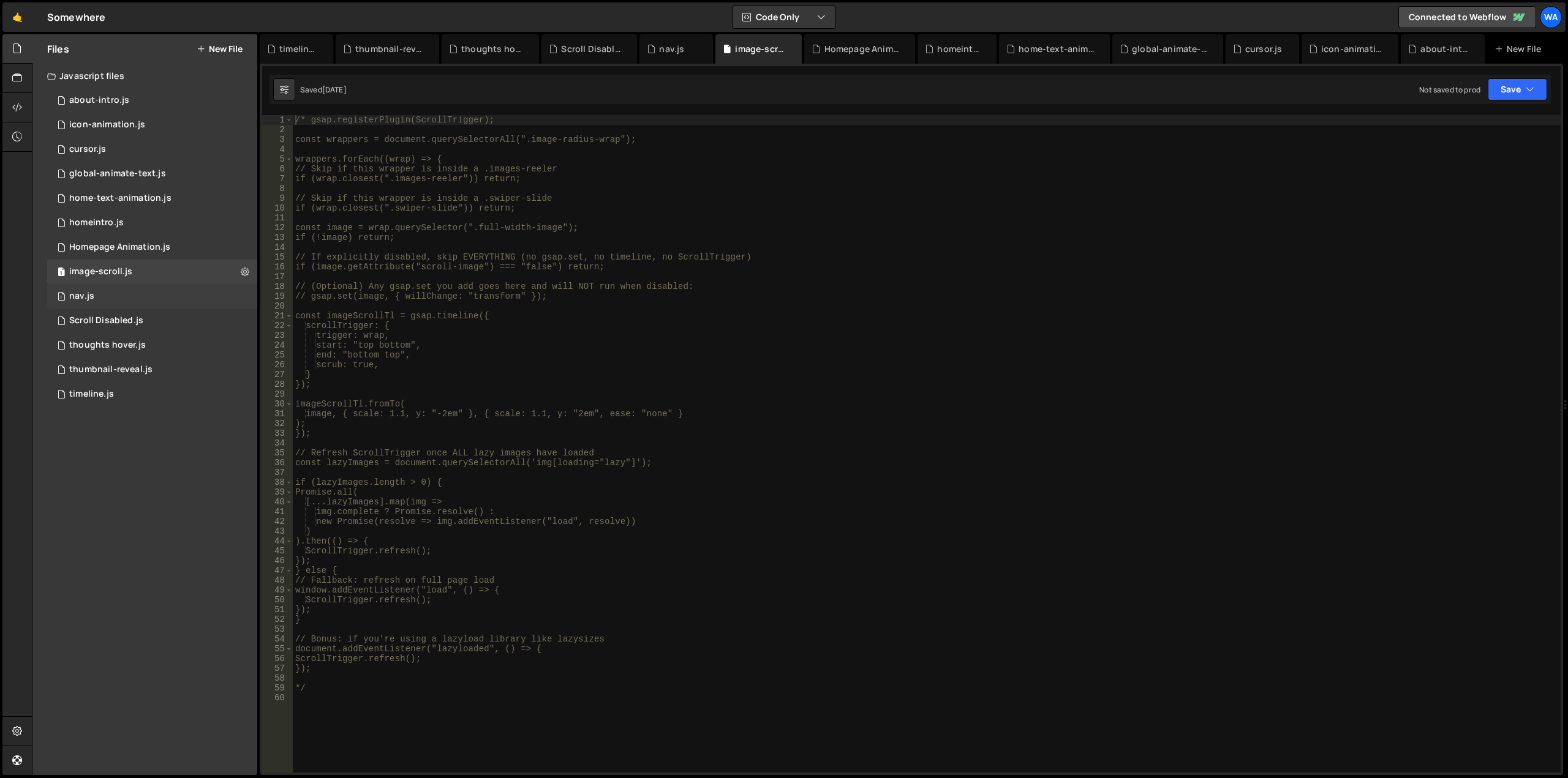
click at [114, 294] on div "1 nav.js 0" at bounding box center [152, 296] width 210 height 24
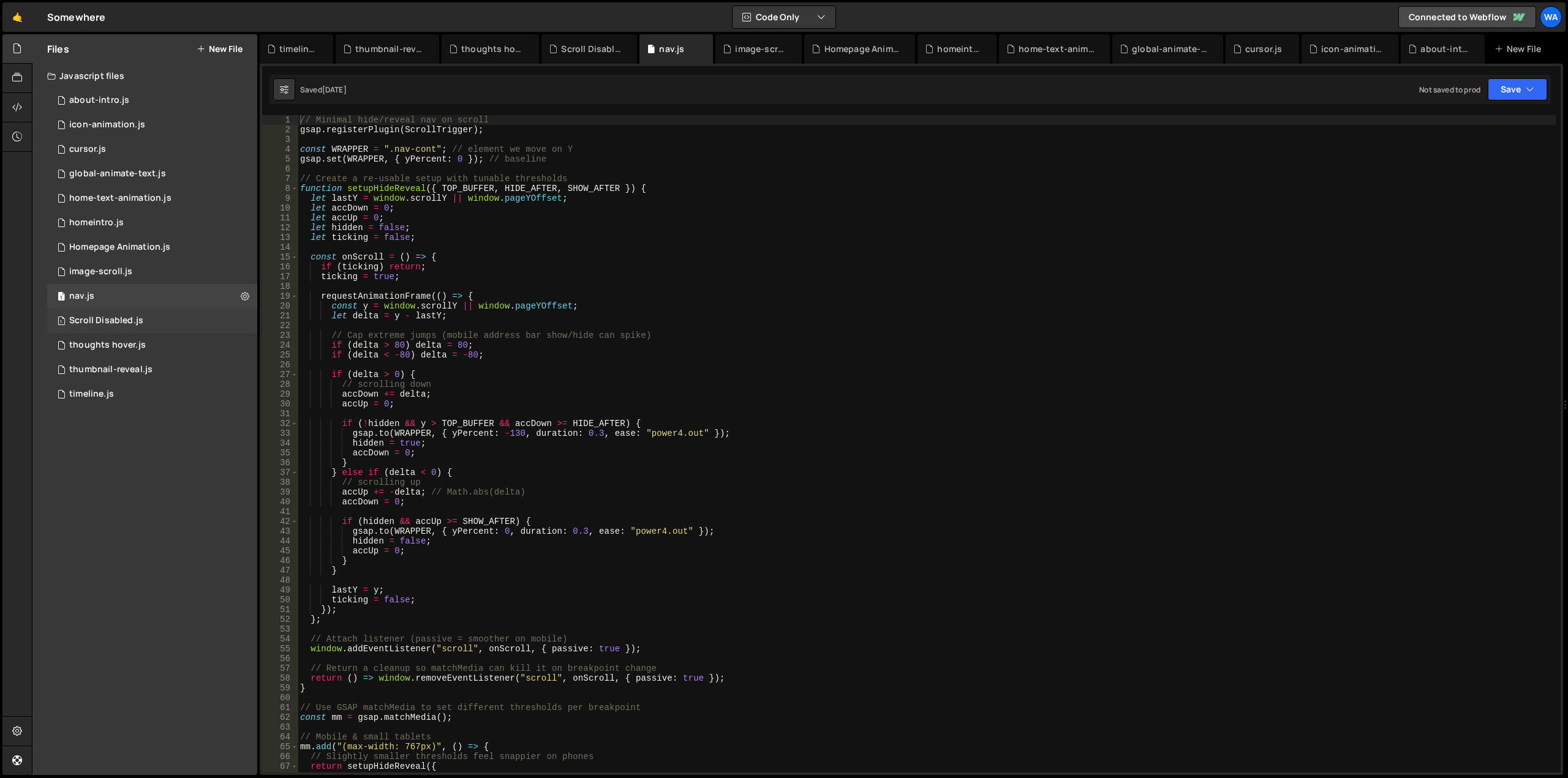
click at [121, 322] on div "Scroll Disabled.js" at bounding box center [106, 321] width 74 height 11
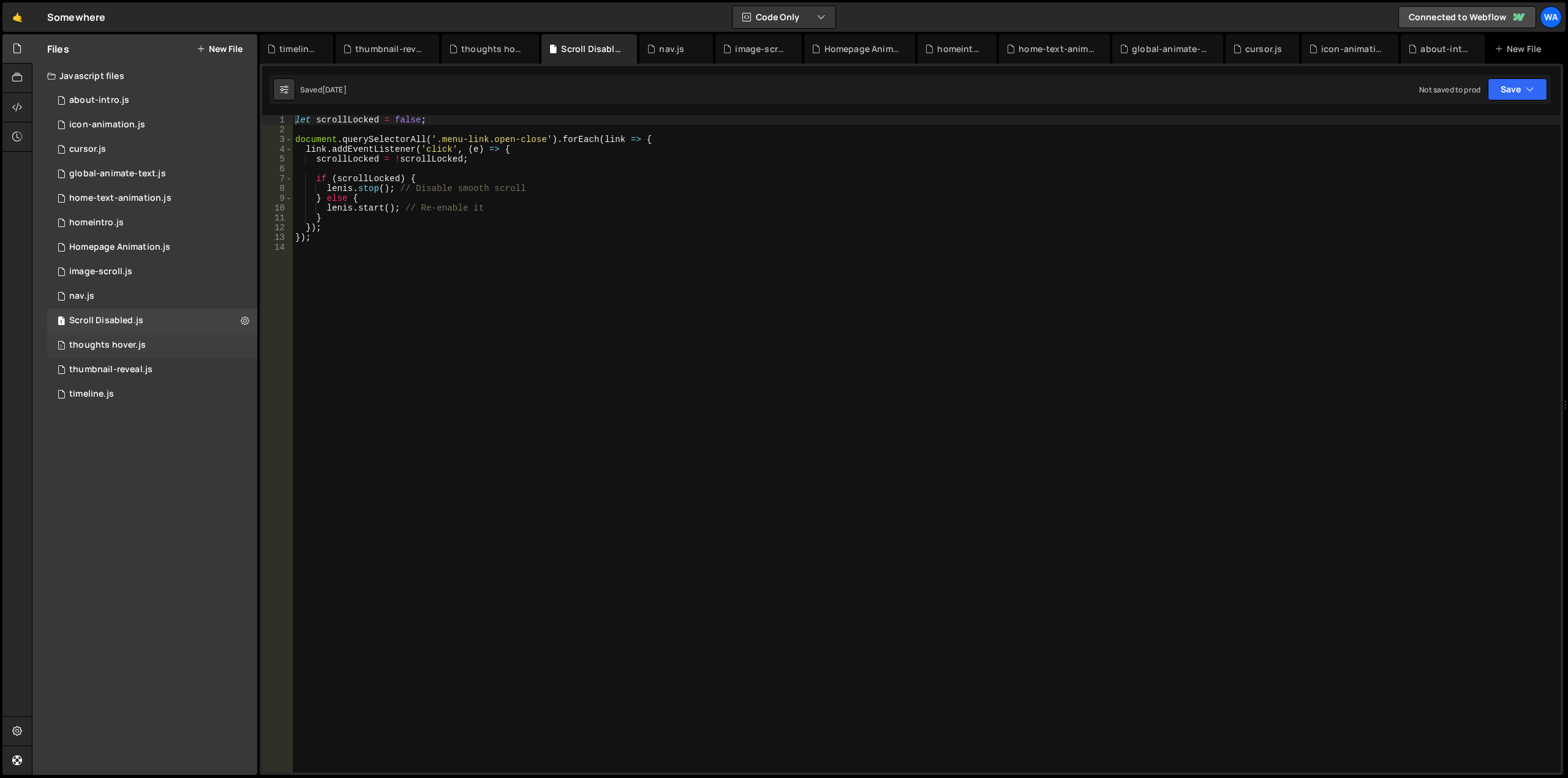
click at [123, 337] on div "1 thoughts hover.js 0" at bounding box center [152, 345] width 210 height 24
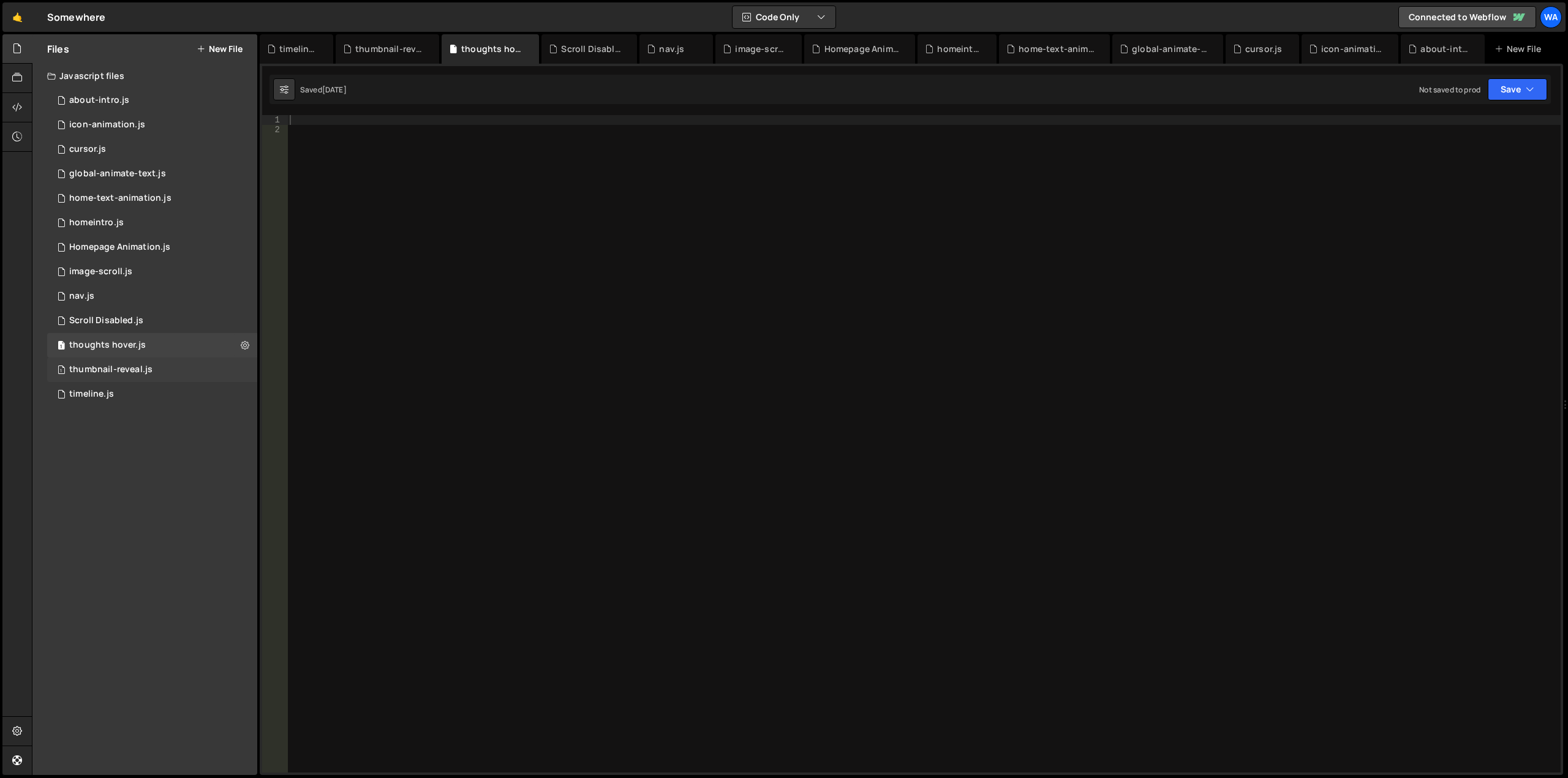
click at [121, 364] on div "thumbnail-reveal.js" at bounding box center [111, 370] width 83 height 11
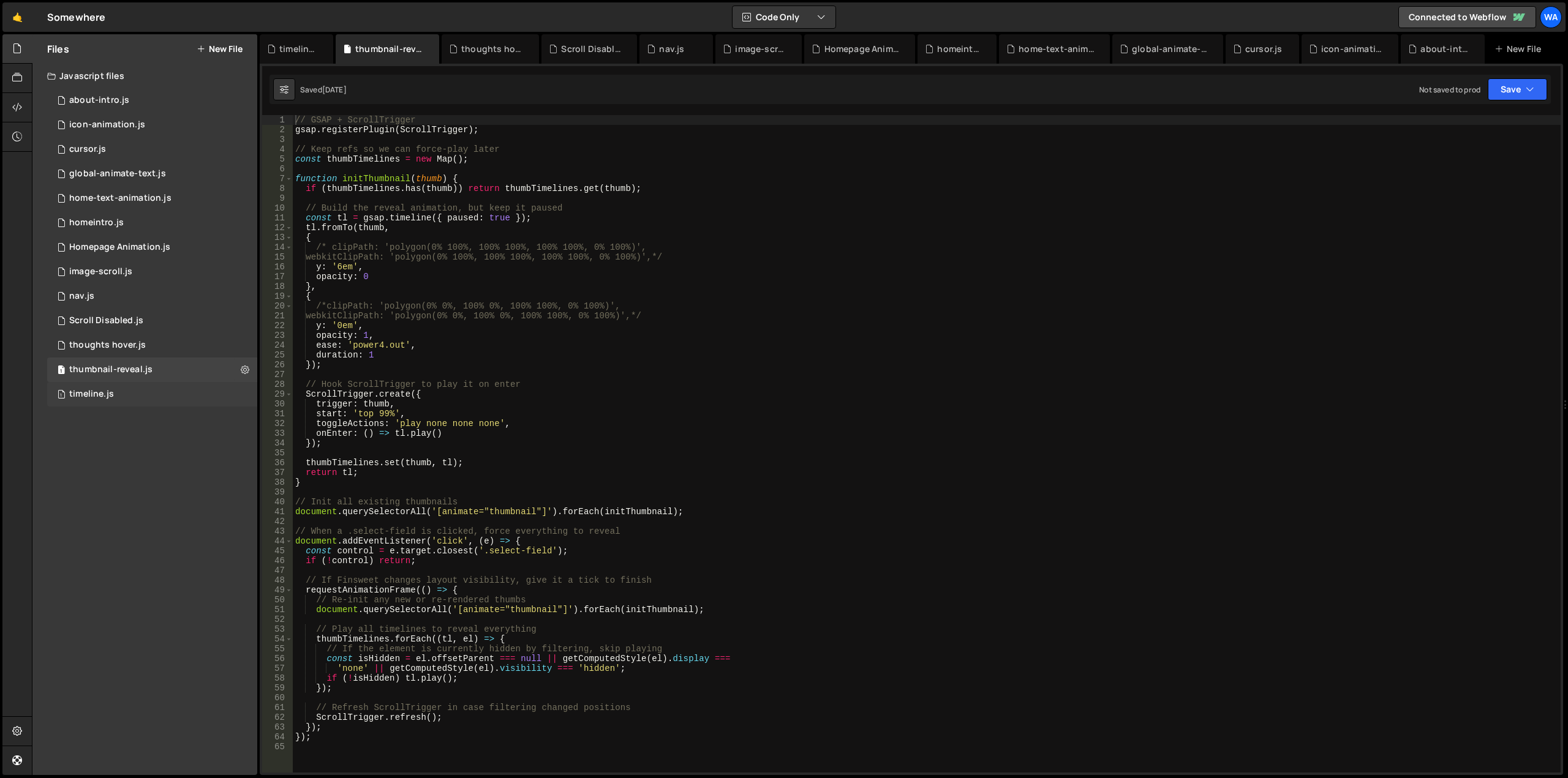
click at [114, 398] on div "1 timeline.js 0" at bounding box center [152, 394] width 210 height 24
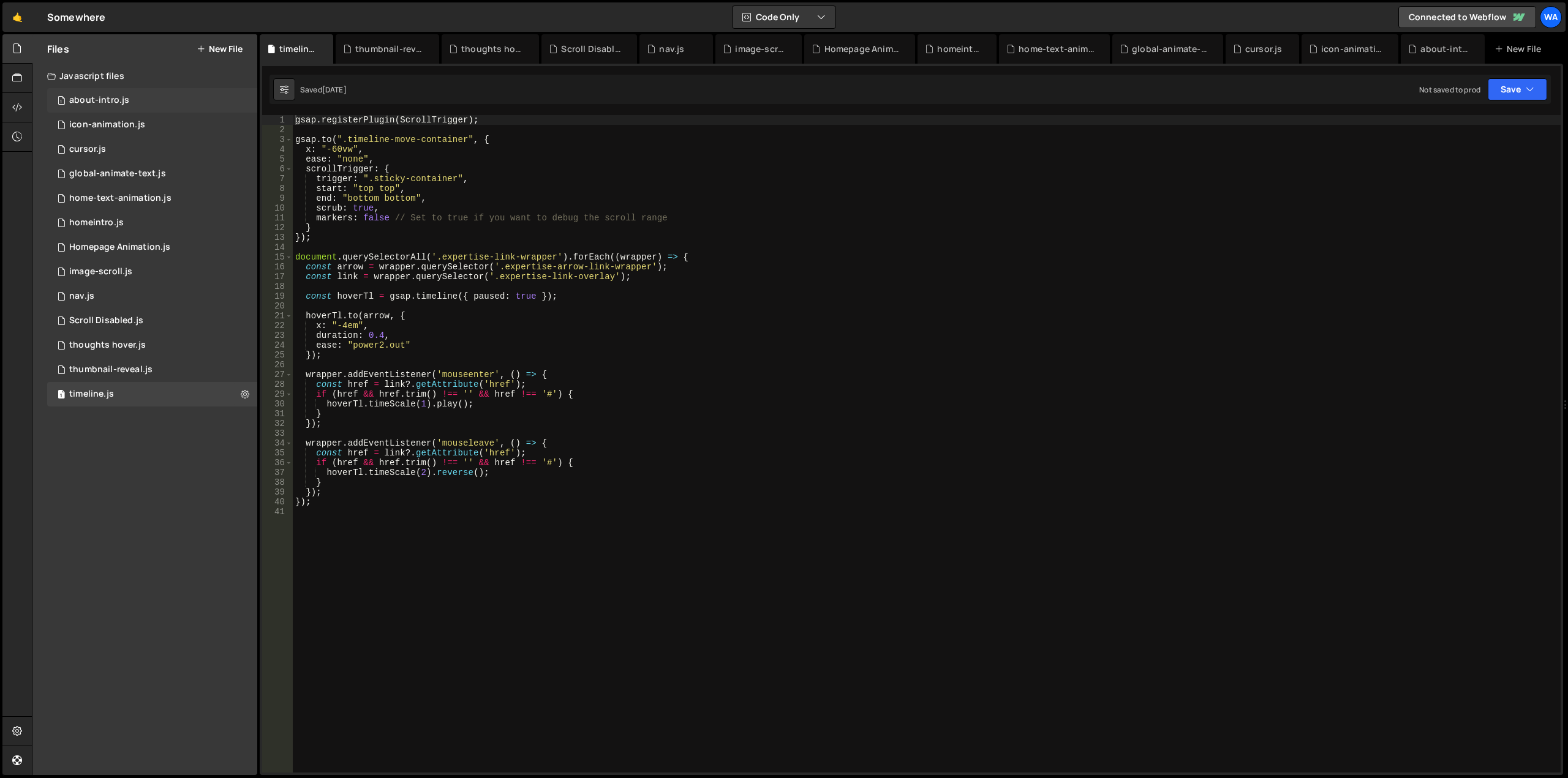
click at [133, 95] on div "1 about-intro.js 0" at bounding box center [152, 100] width 210 height 24
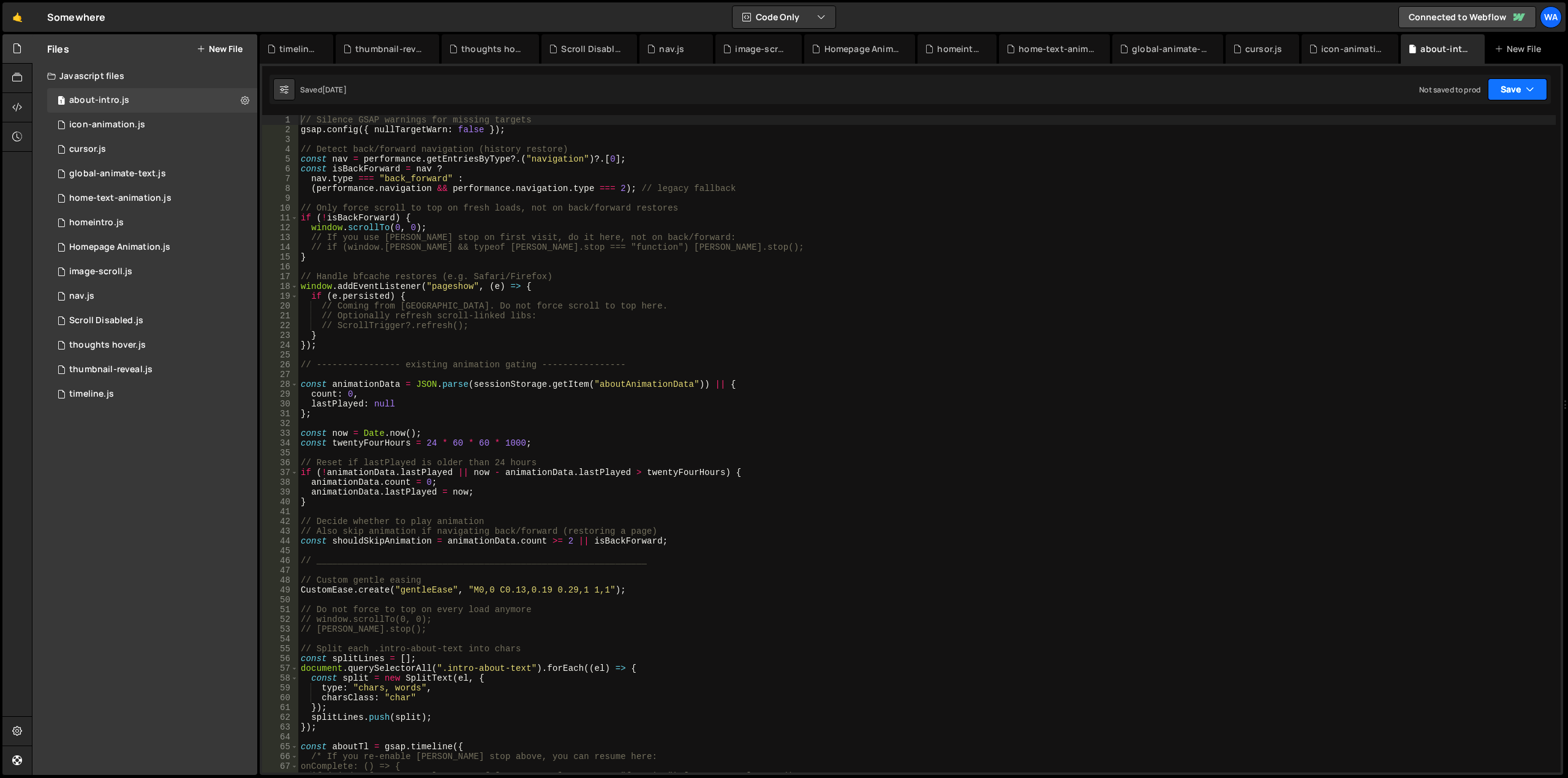
click at [1515, 89] on button "Save" at bounding box center [1517, 89] width 60 height 22
click at [1472, 166] on div "Not saved to prod" at bounding box center [1476, 173] width 128 height 15
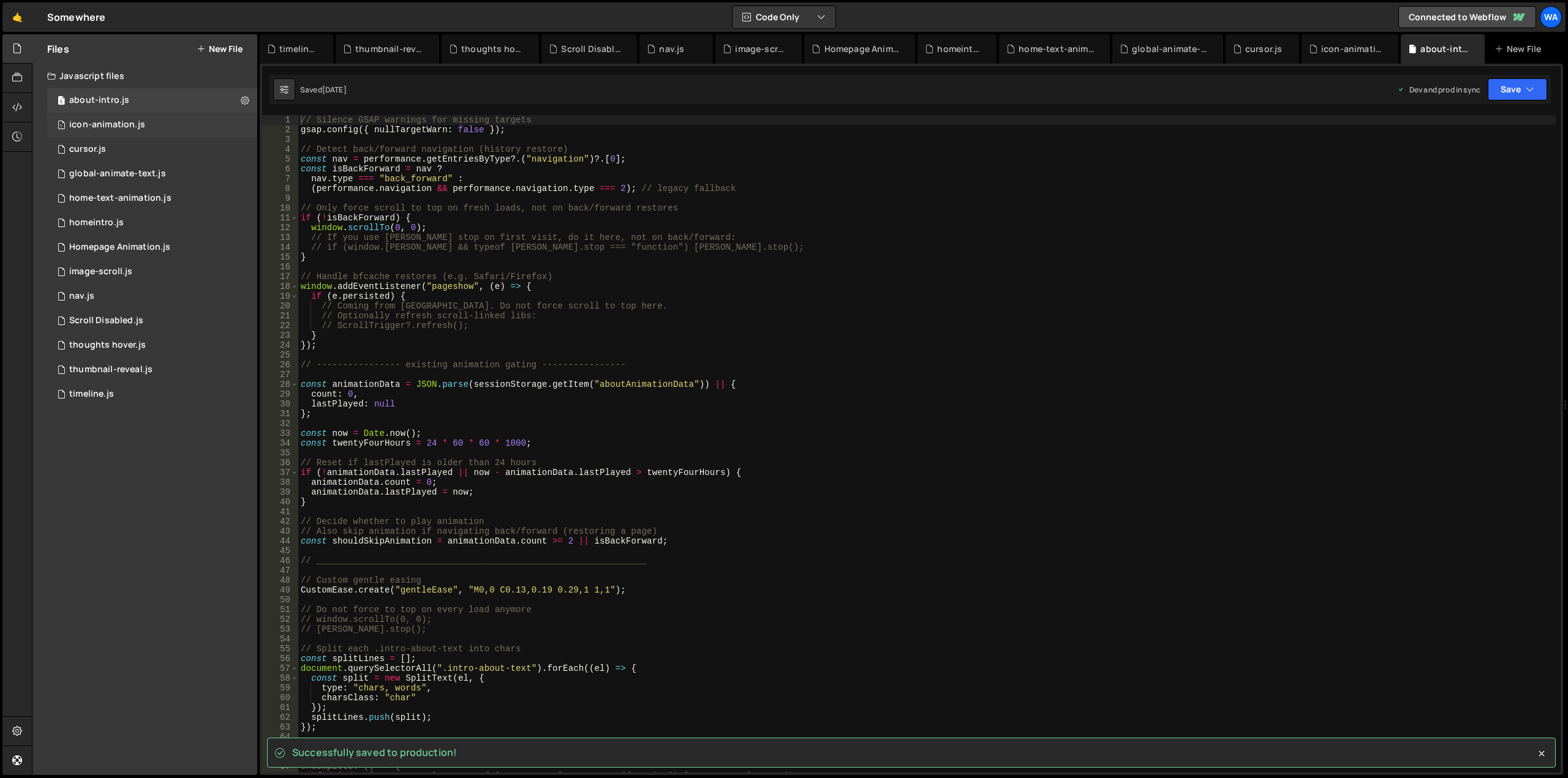
click at [166, 125] on div "1 icon-animation.js 0" at bounding box center [152, 125] width 210 height 24
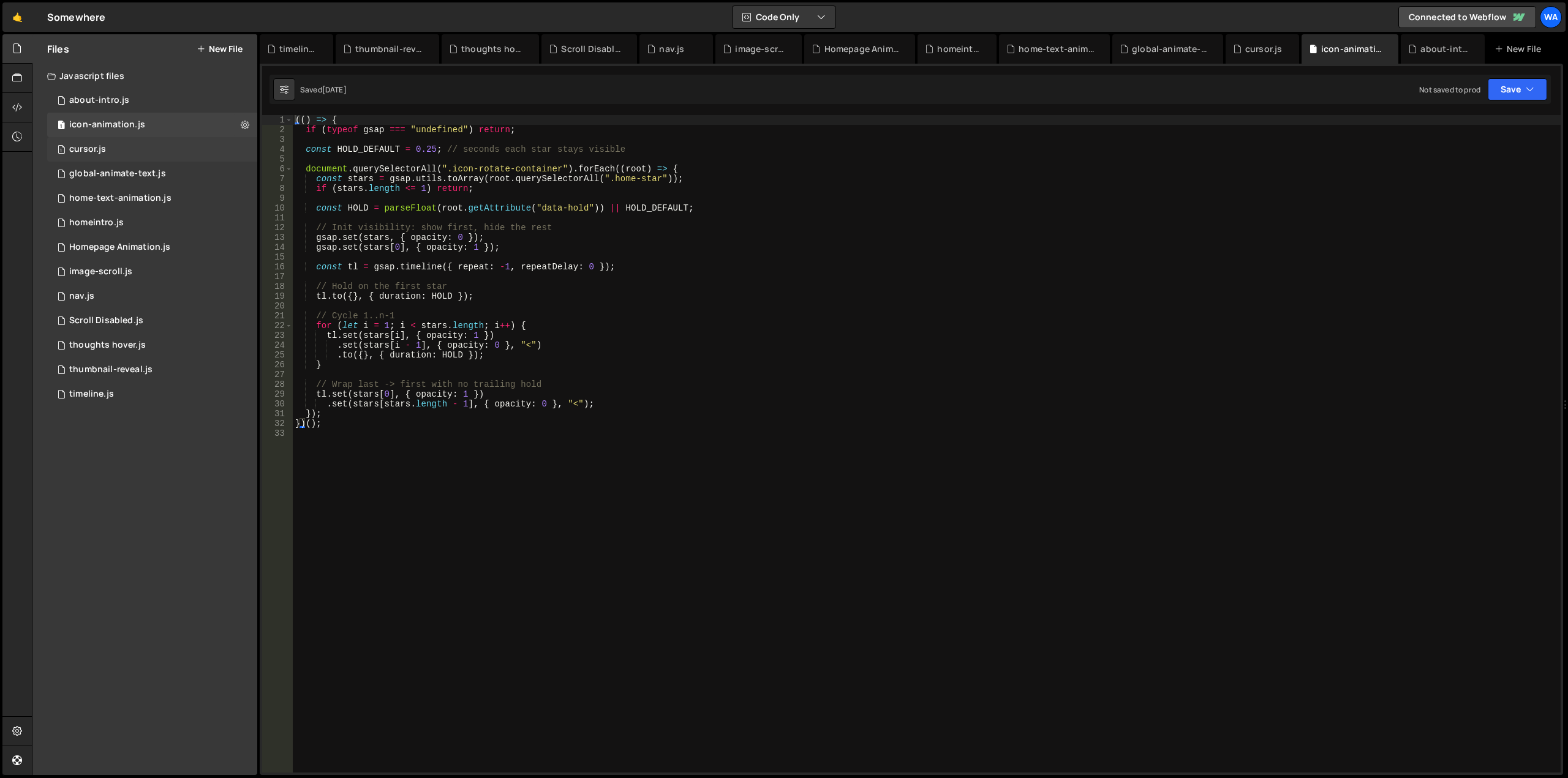
click at [161, 149] on div "1 cursor.js 0" at bounding box center [152, 149] width 210 height 24
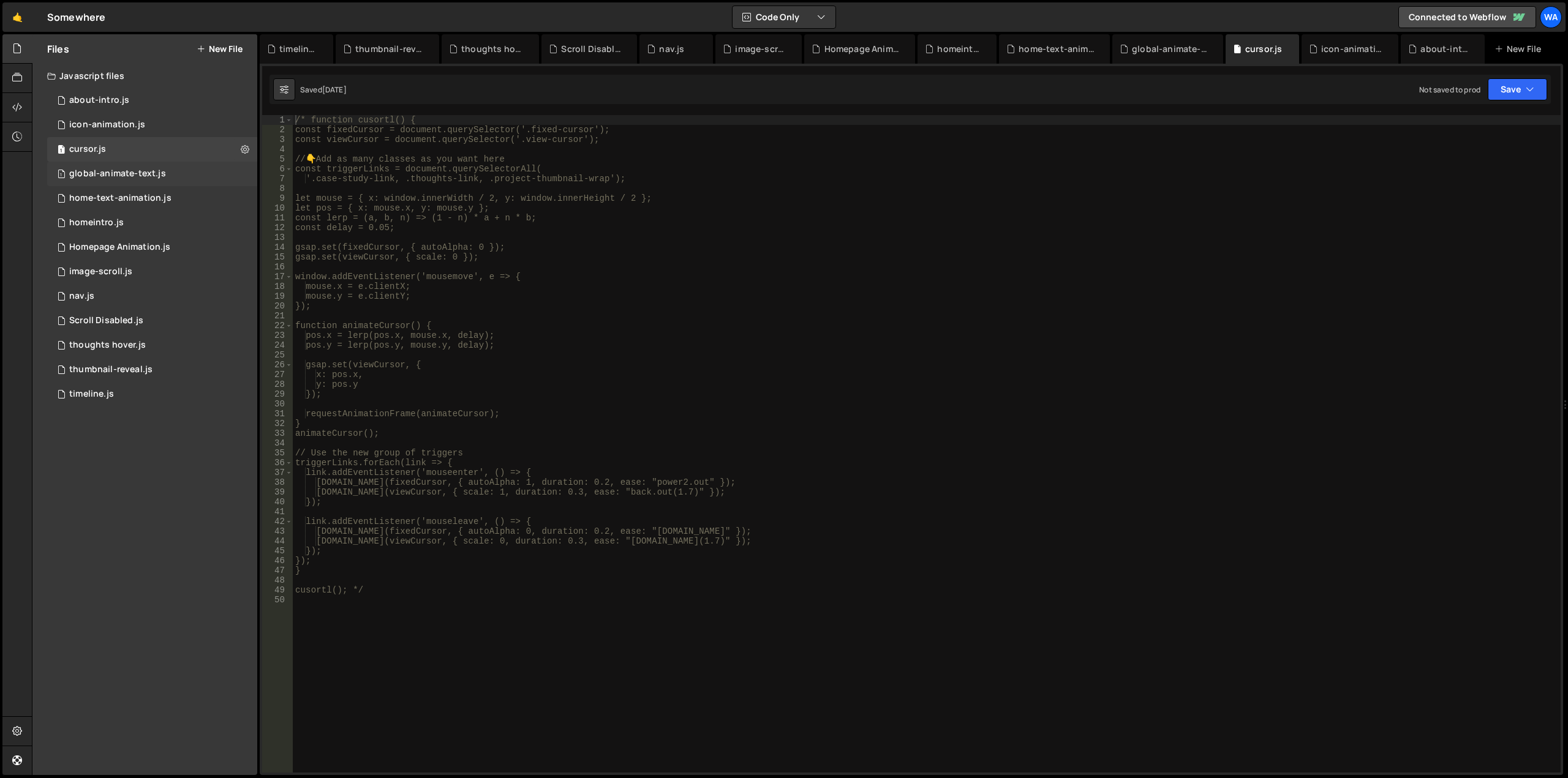
click at [159, 173] on div "global-animate-text.js" at bounding box center [118, 174] width 97 height 11
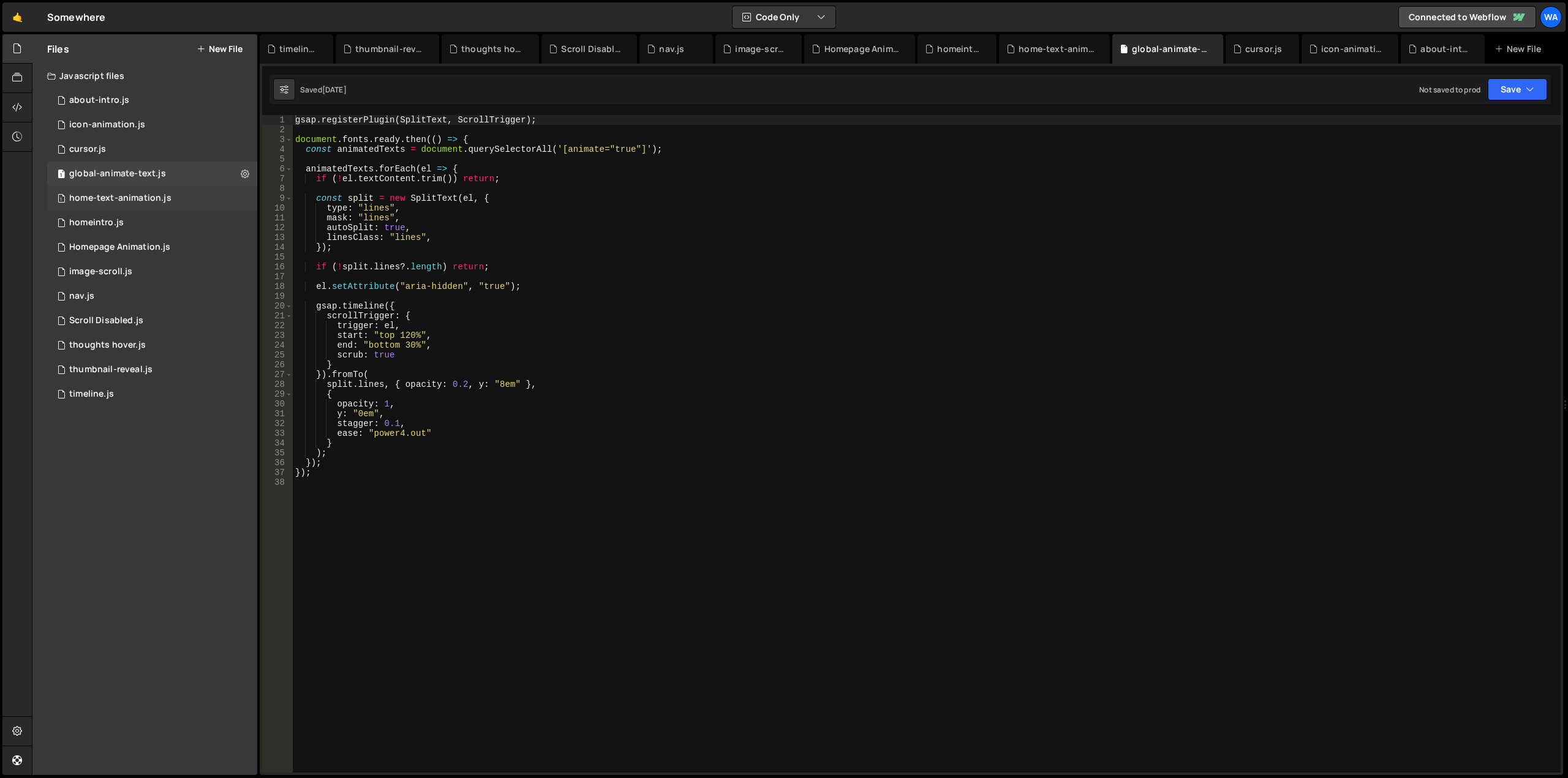
click at [157, 198] on div "home-text-animation.js" at bounding box center [121, 198] width 103 height 11
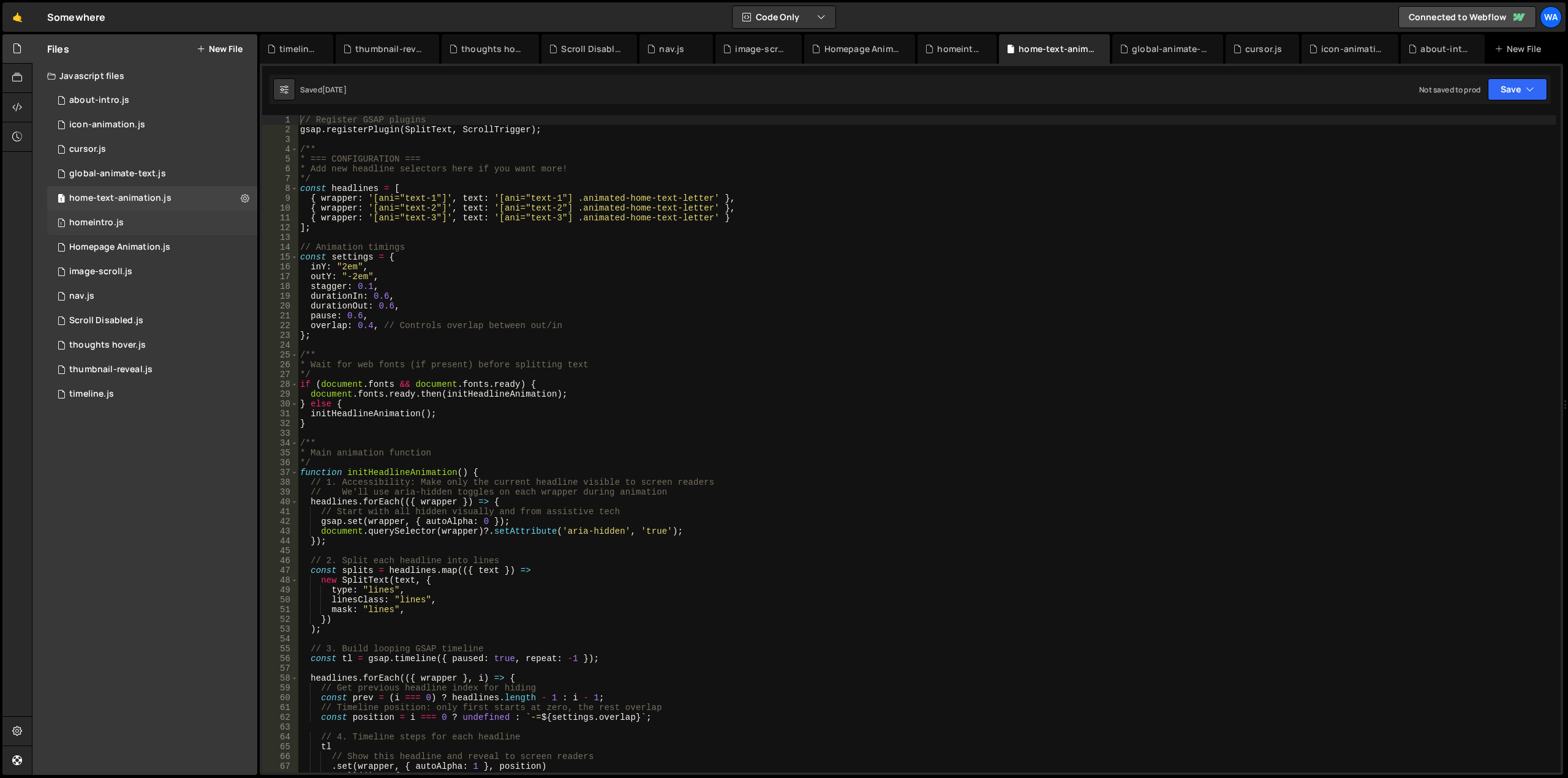
click at [146, 219] on div "1 homeintro.js 0" at bounding box center [152, 222] width 210 height 24
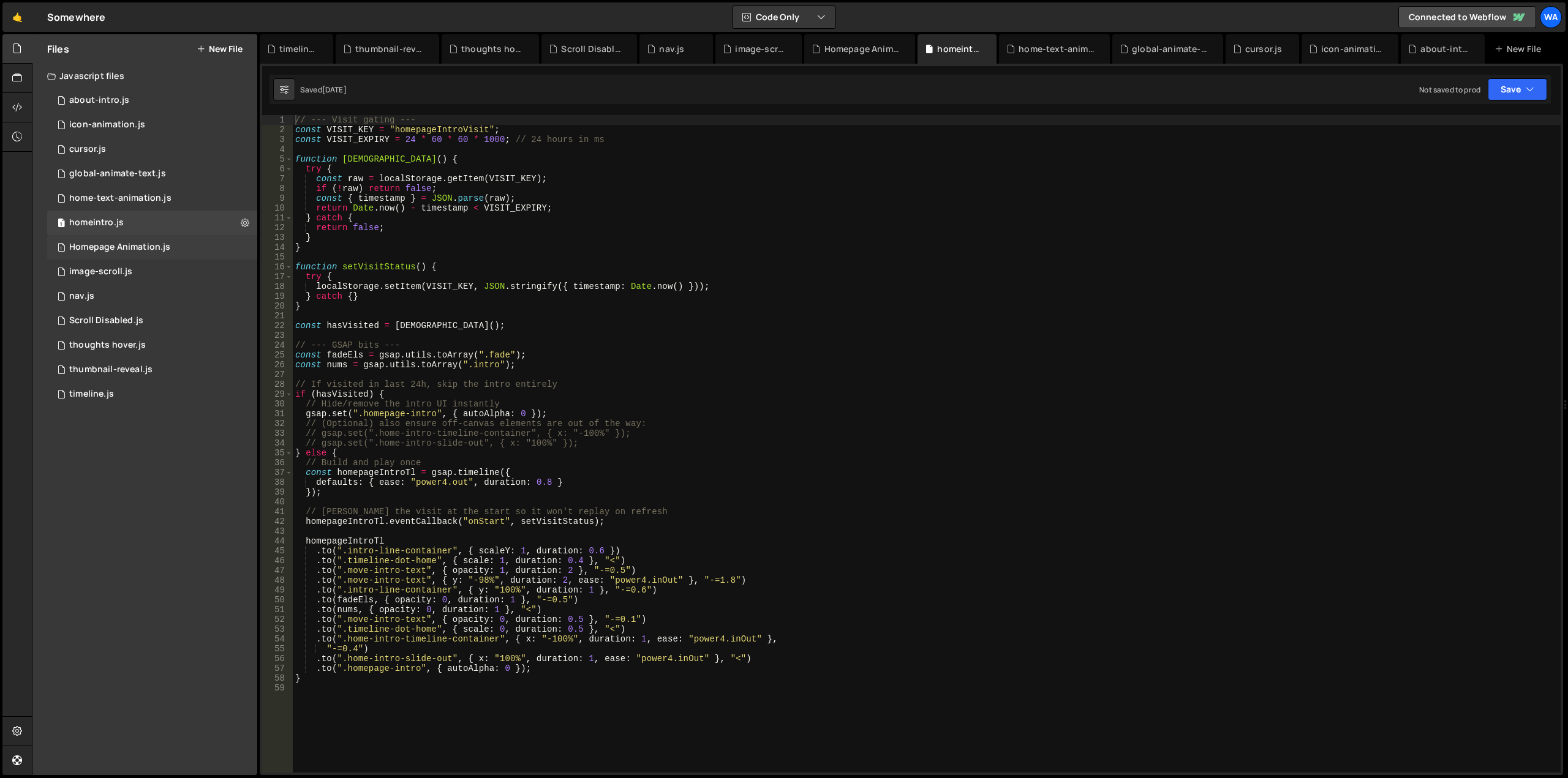
click at [145, 243] on div "Homepage Animation.js" at bounding box center [120, 247] width 101 height 11
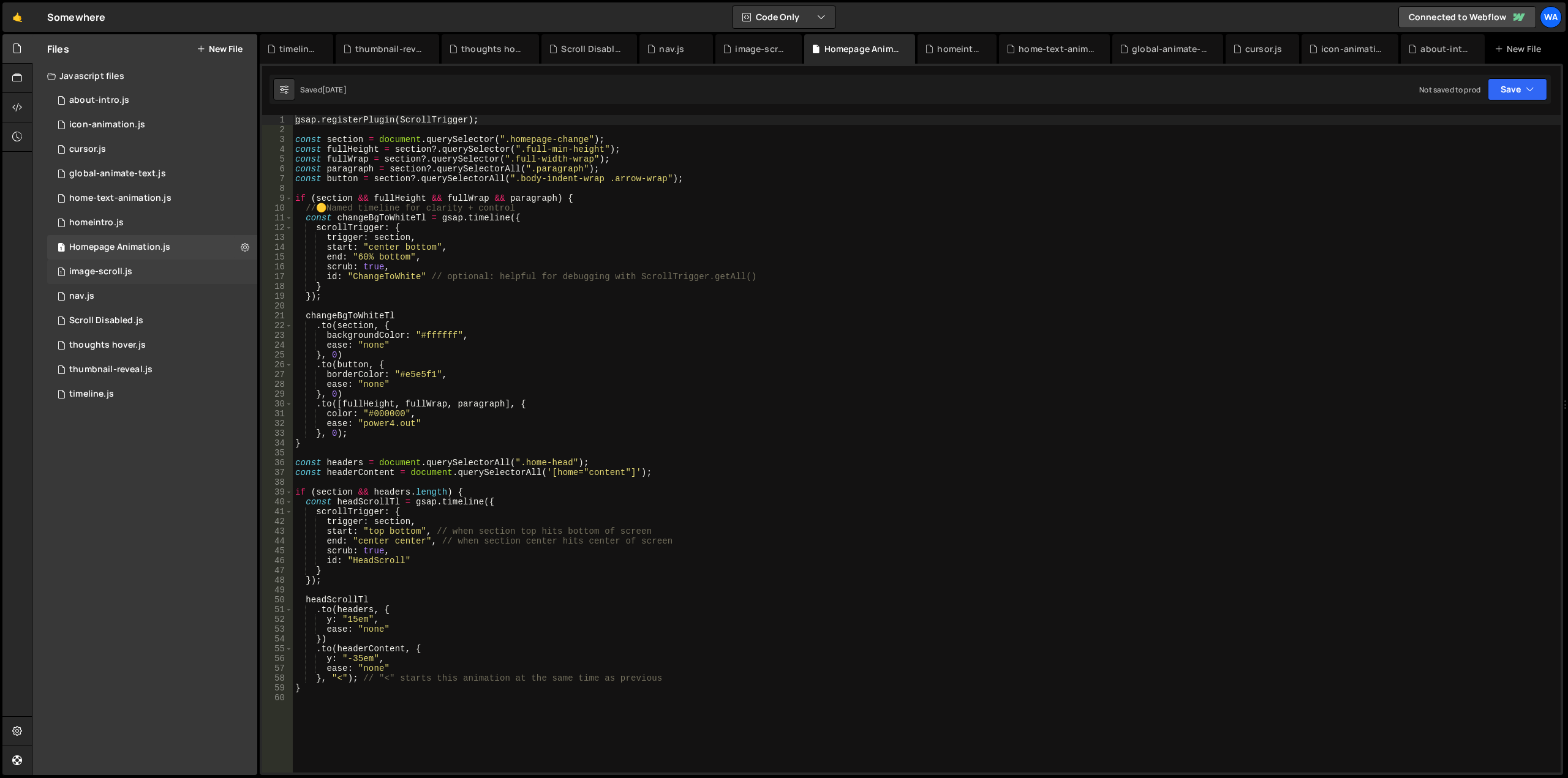
click at [138, 265] on div "1 image-scroll.js 0" at bounding box center [152, 272] width 210 height 24
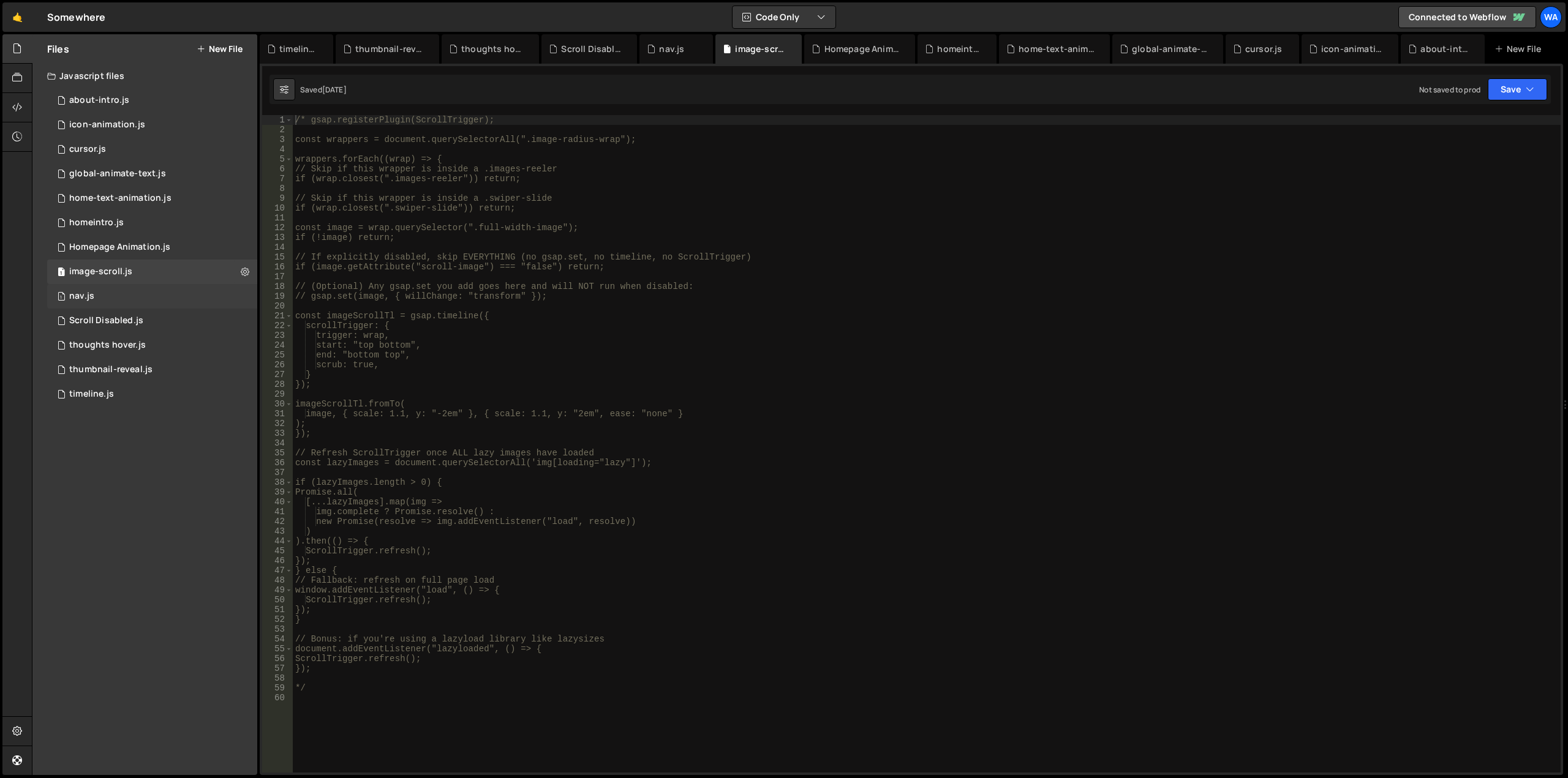
click at [119, 297] on div "1 nav.js 0" at bounding box center [152, 296] width 210 height 24
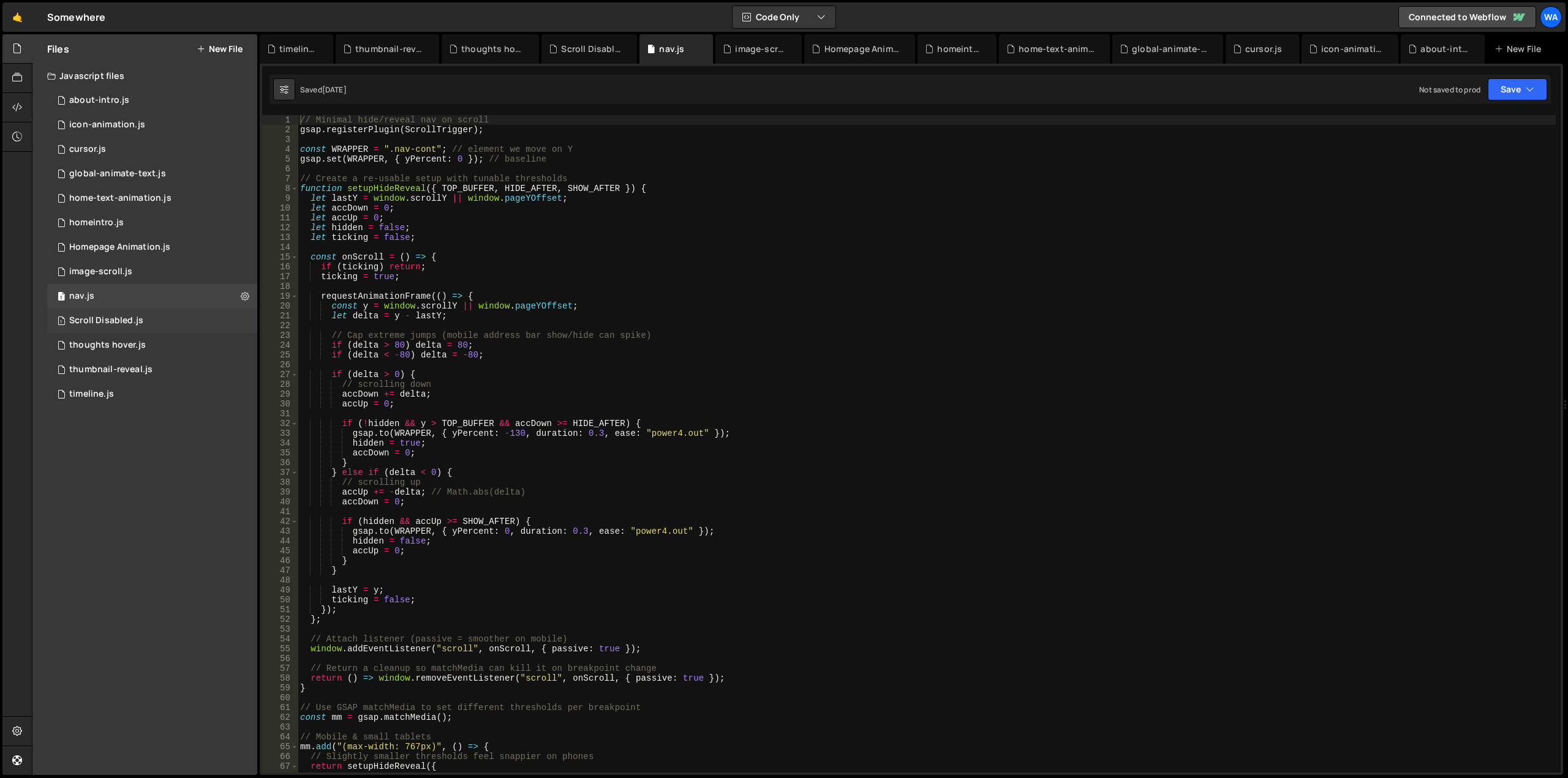
click at [130, 328] on div "1 Scroll Disabled.js 0" at bounding box center [152, 320] width 210 height 24
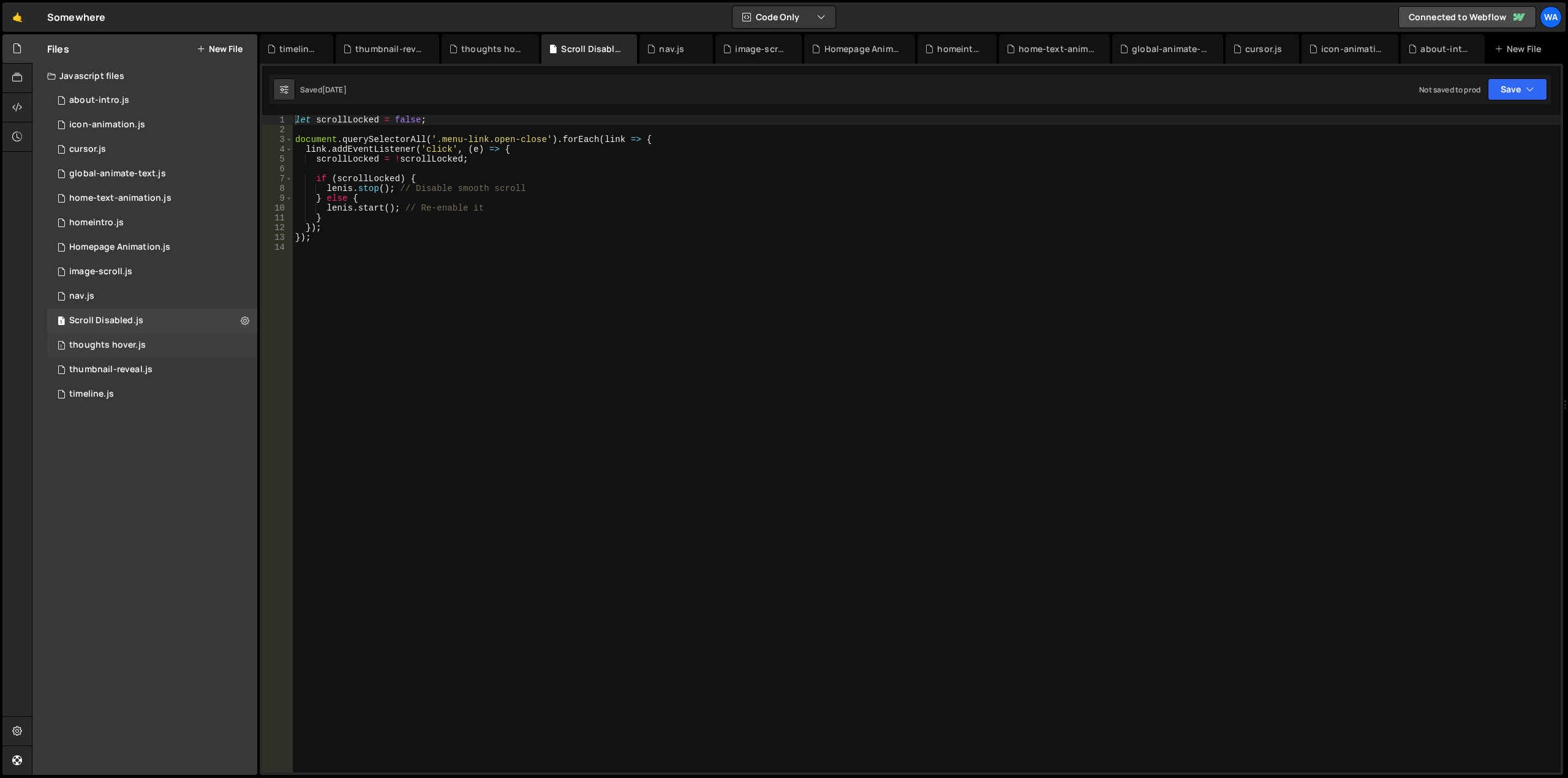
click at [127, 344] on div "thoughts hover.js" at bounding box center [107, 345] width 76 height 11
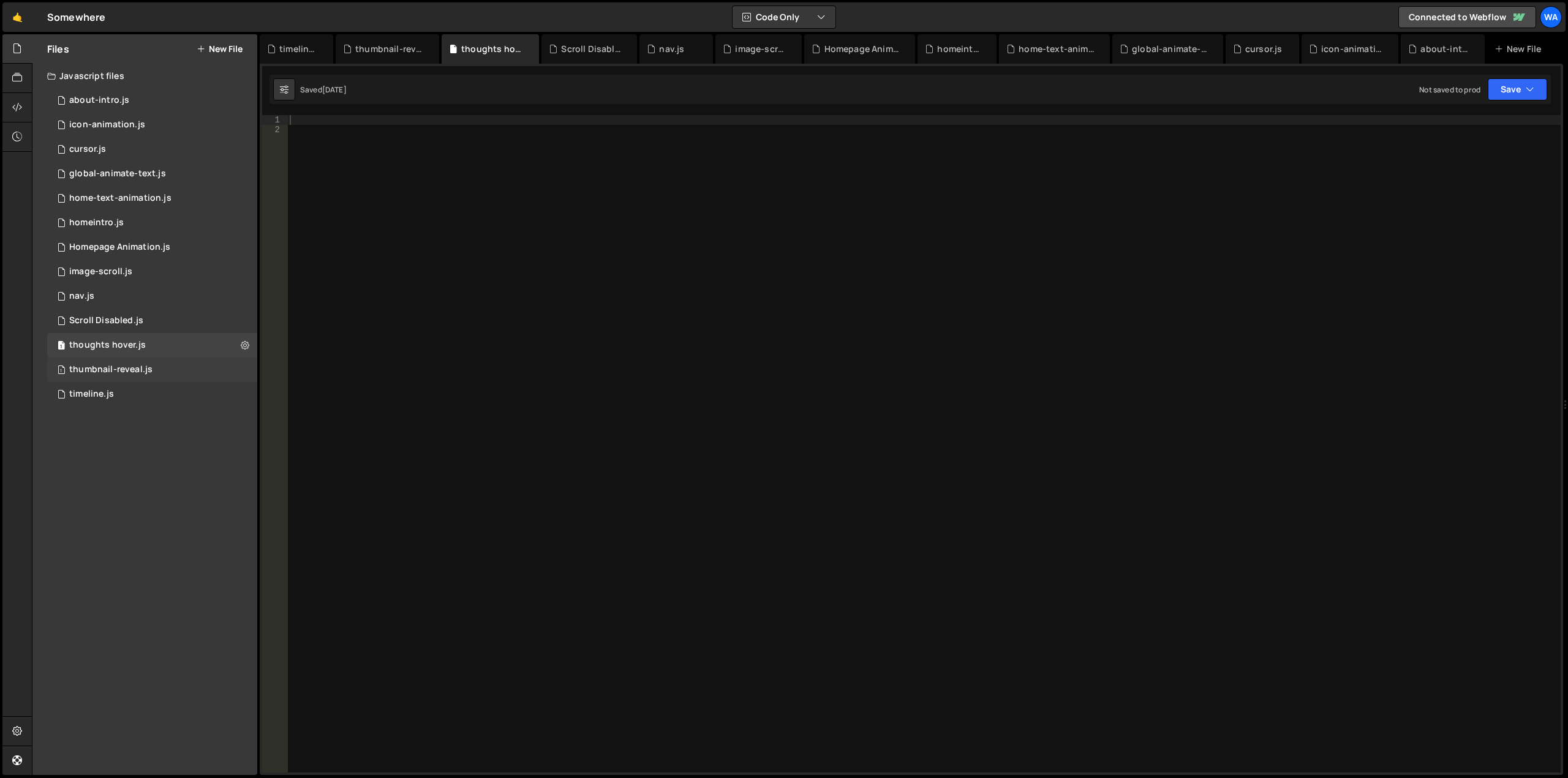
click at [129, 362] on div "1 thumbnail-reveal.js 0" at bounding box center [152, 369] width 210 height 24
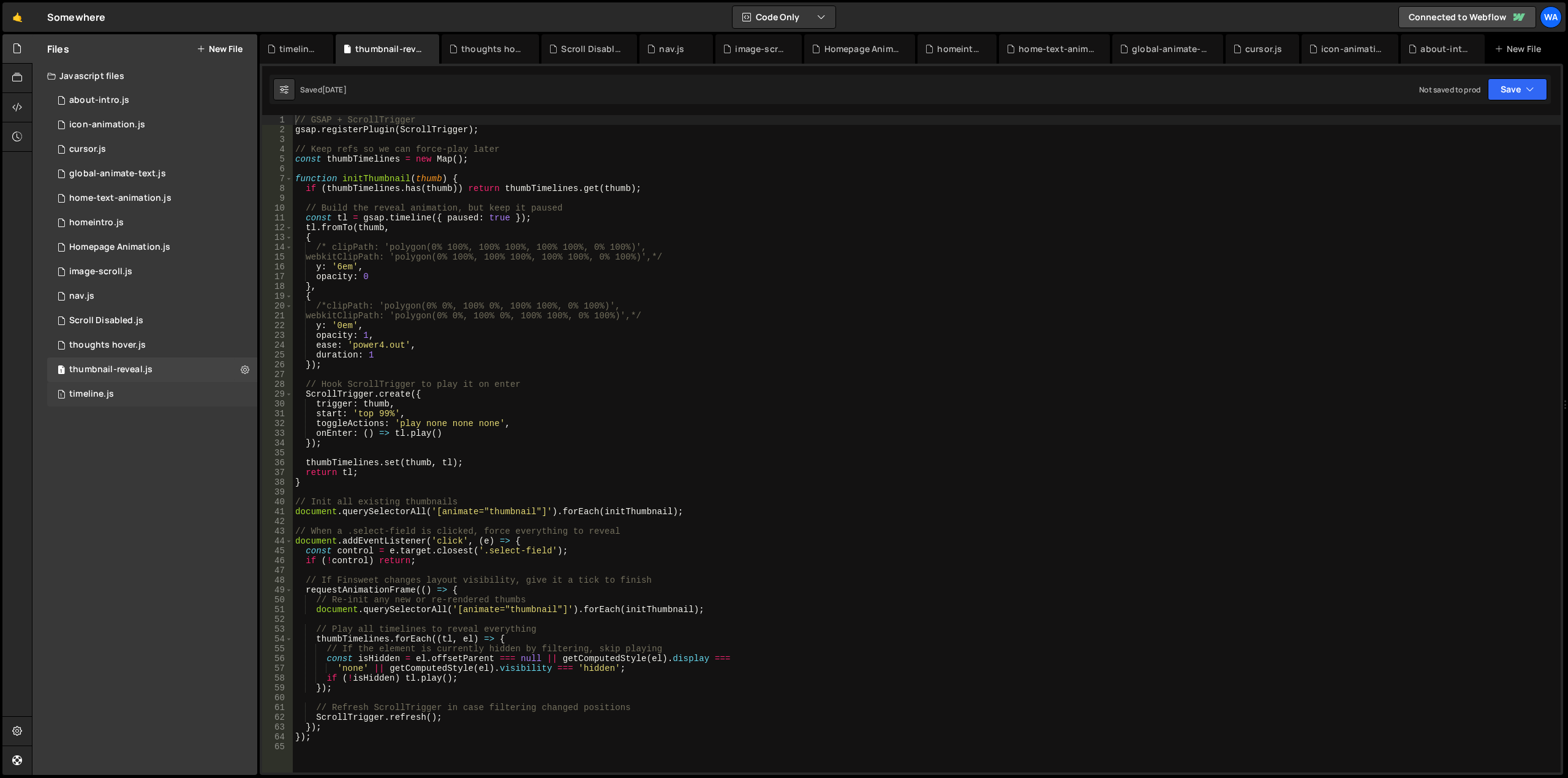
click at [128, 391] on div "1 timeline.js 0" at bounding box center [152, 394] width 210 height 24
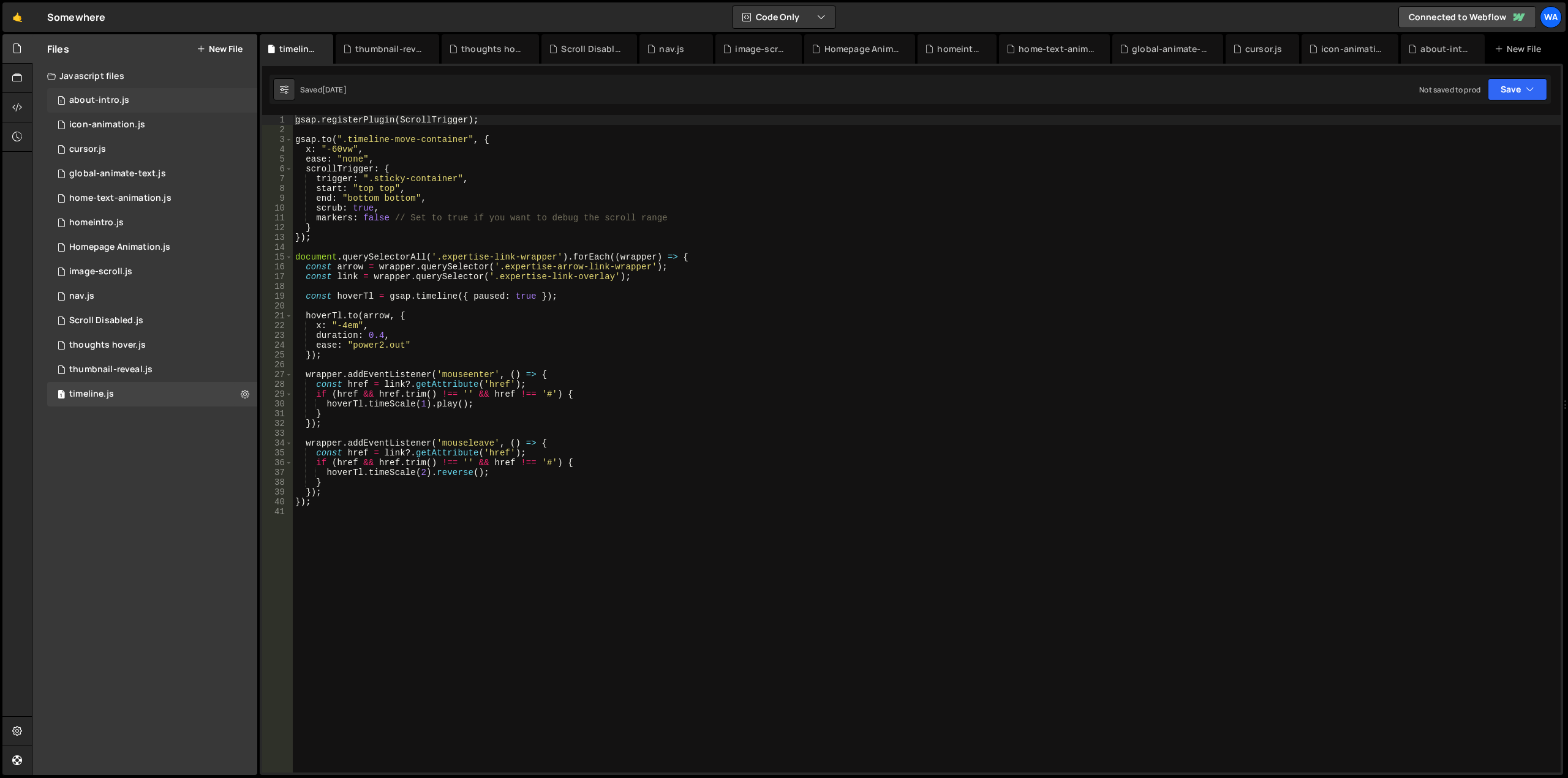
click at [114, 94] on div "1 about-intro.js 0" at bounding box center [152, 100] width 210 height 24
